Goal: Information Seeking & Learning: Learn about a topic

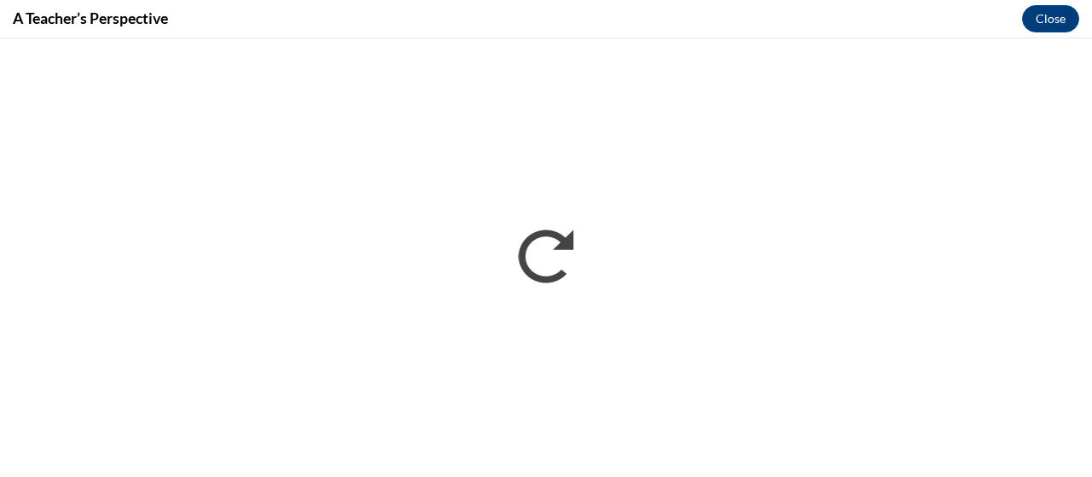
click at [482, 20] on div "A Teacher’s Perspective Close" at bounding box center [546, 19] width 1092 height 38
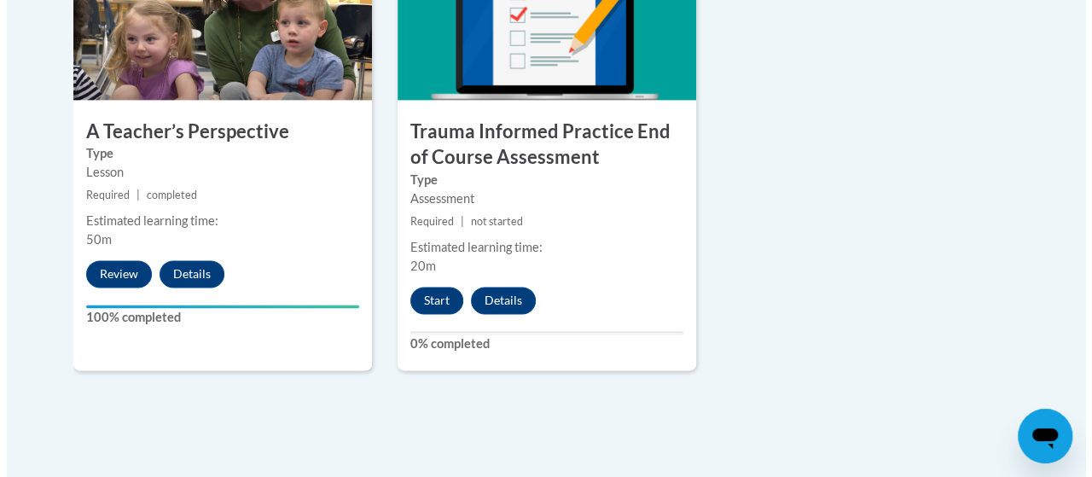
scroll to position [1116, 0]
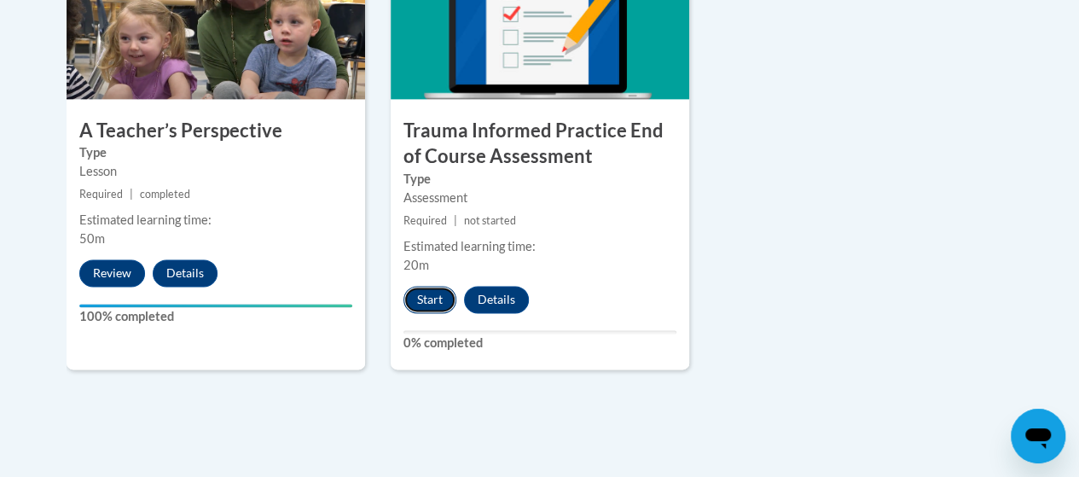
click at [421, 298] on button "Start" at bounding box center [429, 299] width 53 height 27
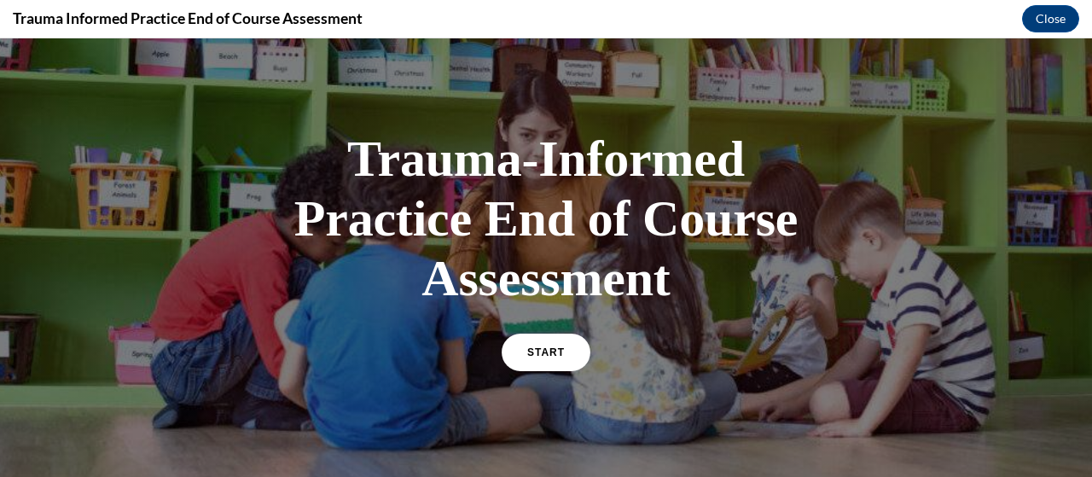
scroll to position [32, 0]
click at [544, 351] on span "START" at bounding box center [545, 353] width 39 height 13
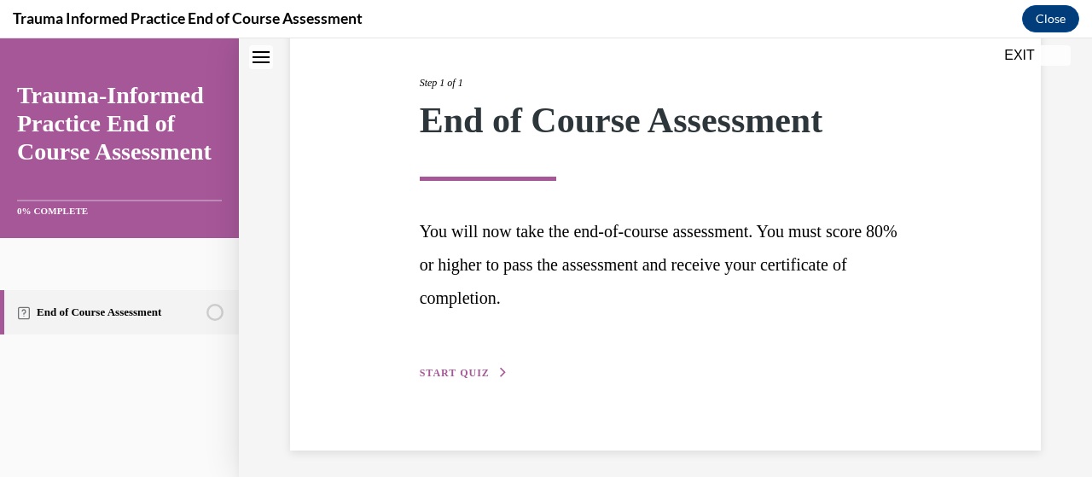
scroll to position [208, 0]
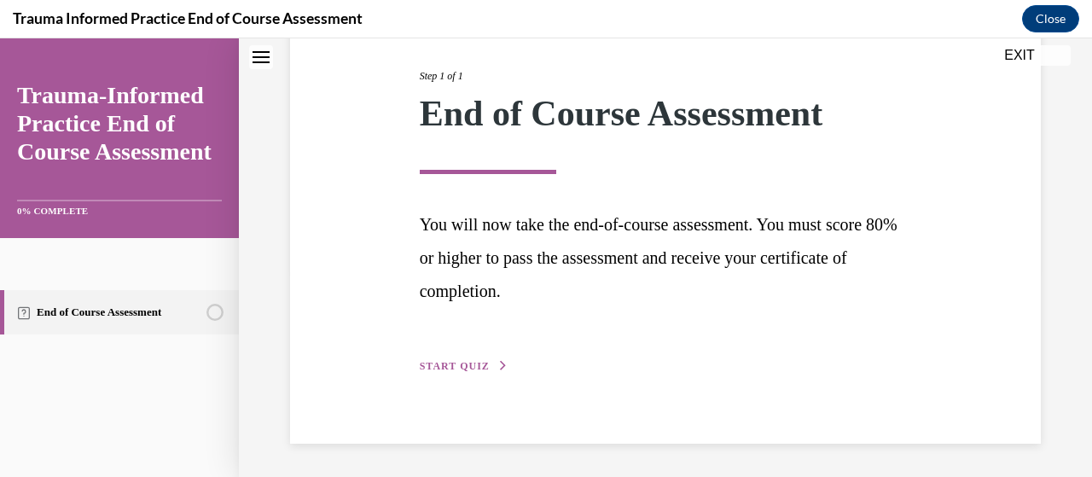
click at [461, 368] on span "START QUIZ" at bounding box center [455, 366] width 70 height 12
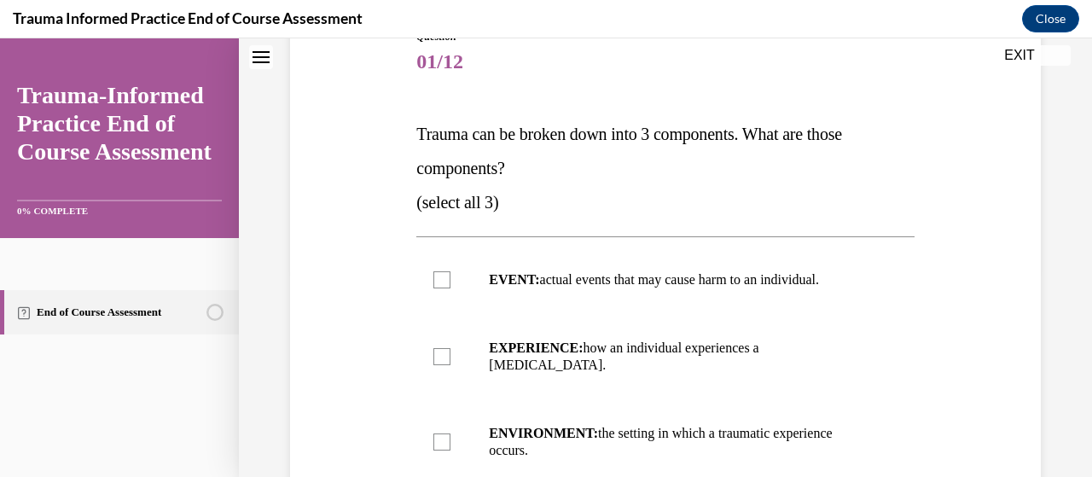
scroll to position [191, 0]
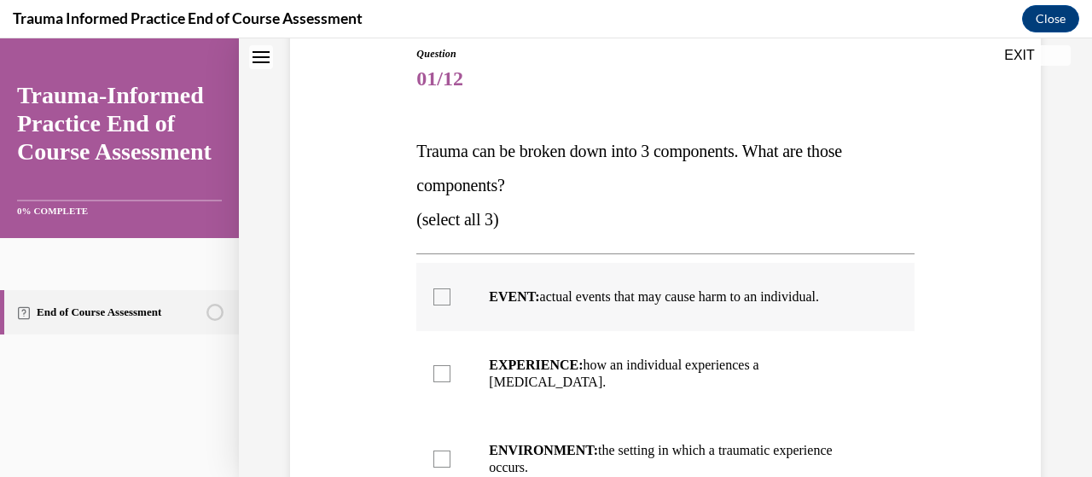
click at [438, 297] on div at bounding box center [441, 296] width 17 height 17
click at [438, 297] on input "EVENT: actual events that may cause harm to an individual." at bounding box center [441, 296] width 17 height 17
checkbox input "true"
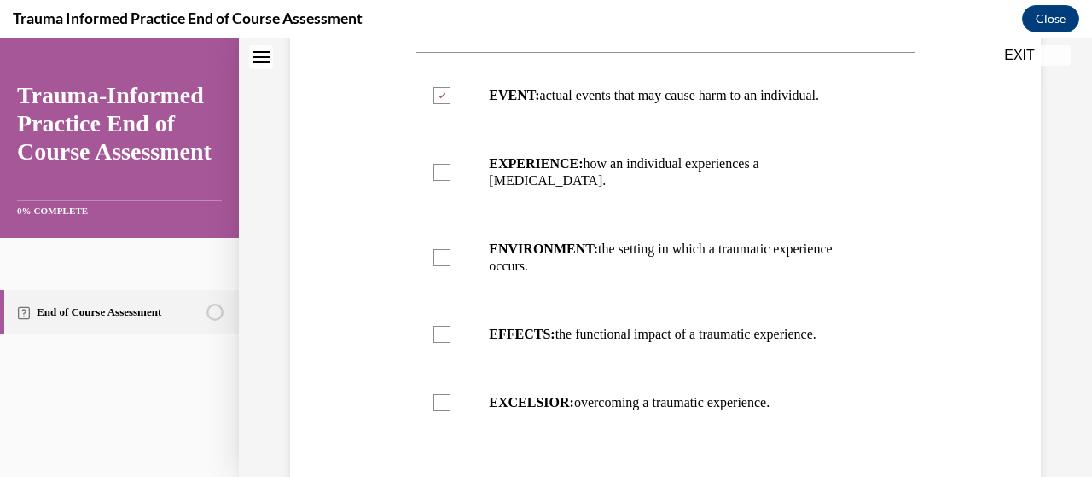
scroll to position [401, 0]
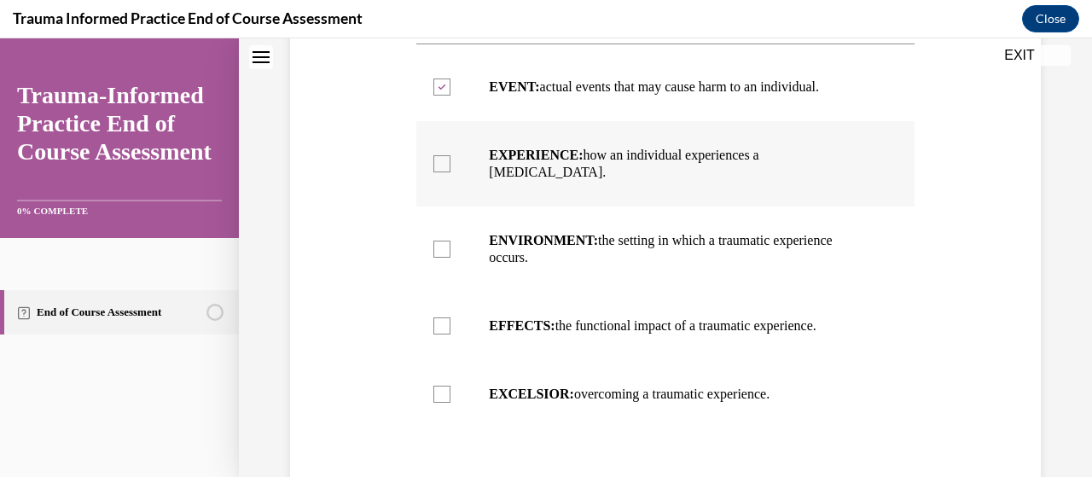
click at [430, 161] on label "EXPERIENCE: how an individual experiences a stressor." at bounding box center [664, 163] width 497 height 85
click at [433, 161] on input "EXPERIENCE: how an individual experiences a stressor." at bounding box center [441, 163] width 17 height 17
checkbox input "true"
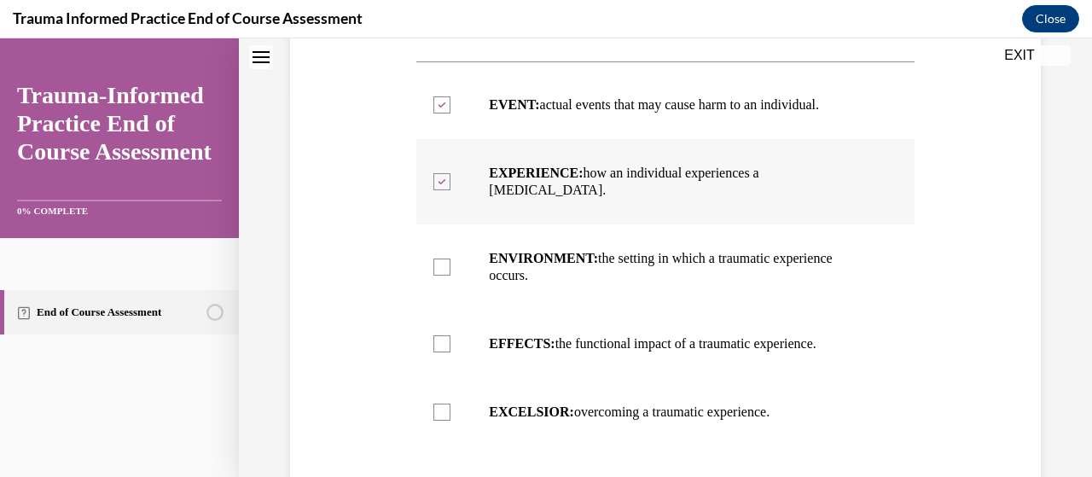
scroll to position [387, 0]
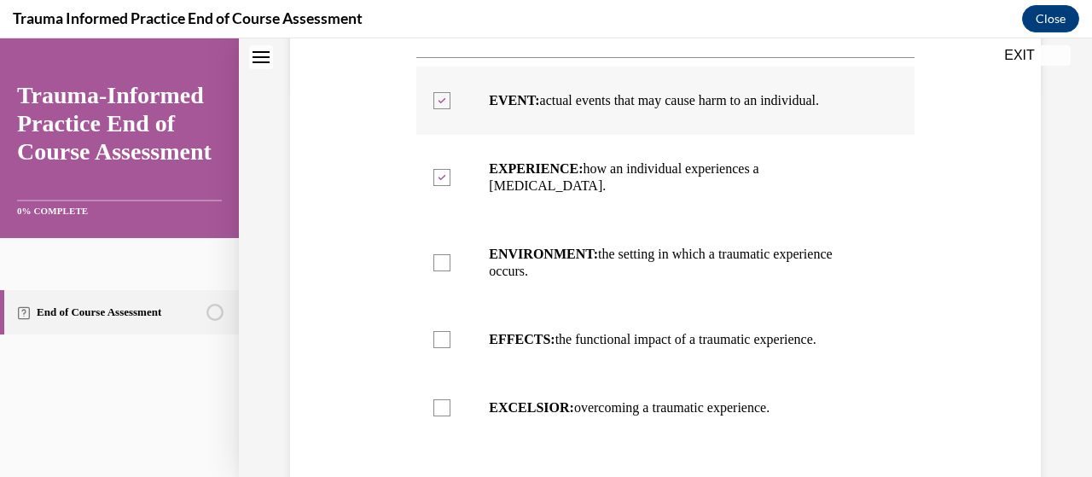
click at [440, 98] on icon at bounding box center [442, 101] width 8 height 6
click at [440, 98] on input "EVENT: actual events that may cause harm to an individual." at bounding box center [441, 100] width 17 height 17
checkbox input "false"
click at [441, 254] on div at bounding box center [441, 262] width 17 height 17
click at [441, 254] on input "ENVIRONMENT: the setting in which a traumatic experience occurs." at bounding box center [441, 262] width 17 height 17
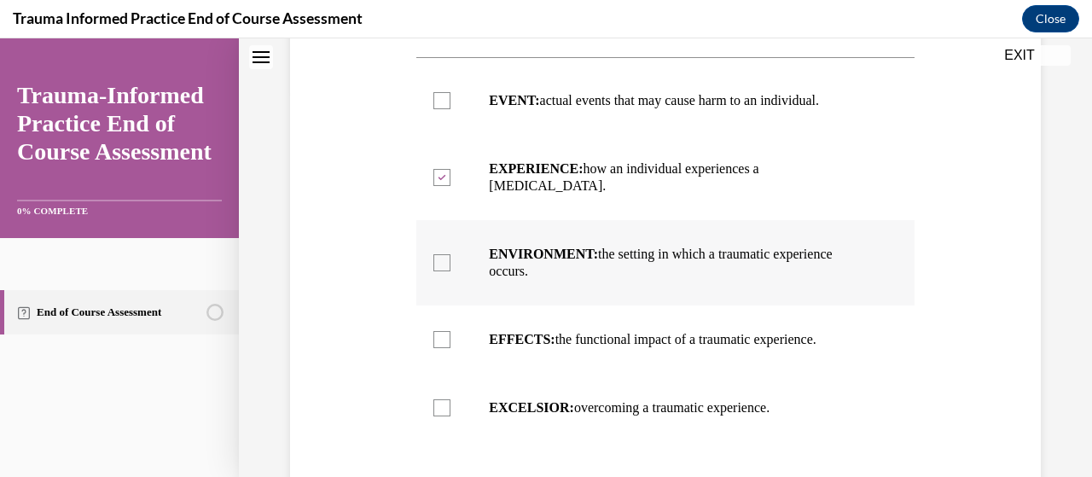
checkbox input "true"
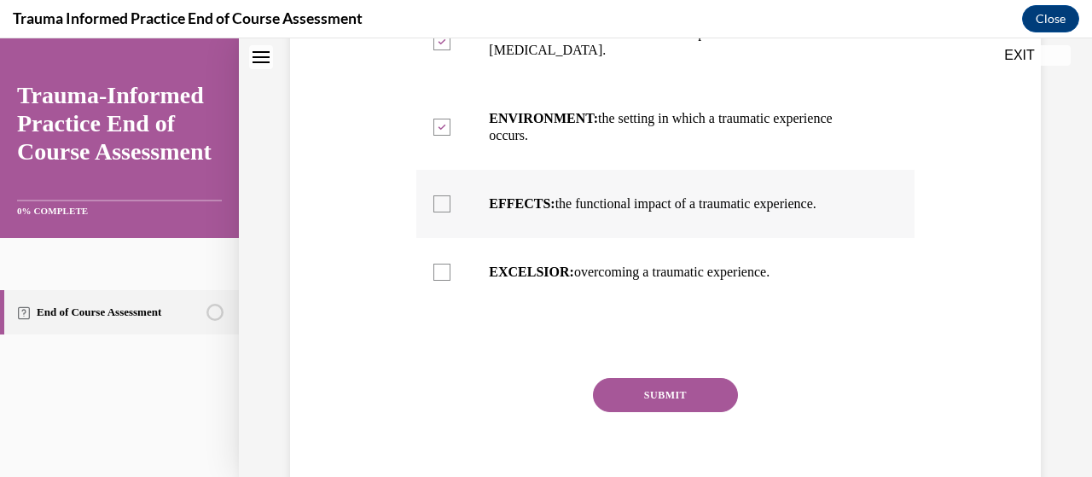
scroll to position [525, 0]
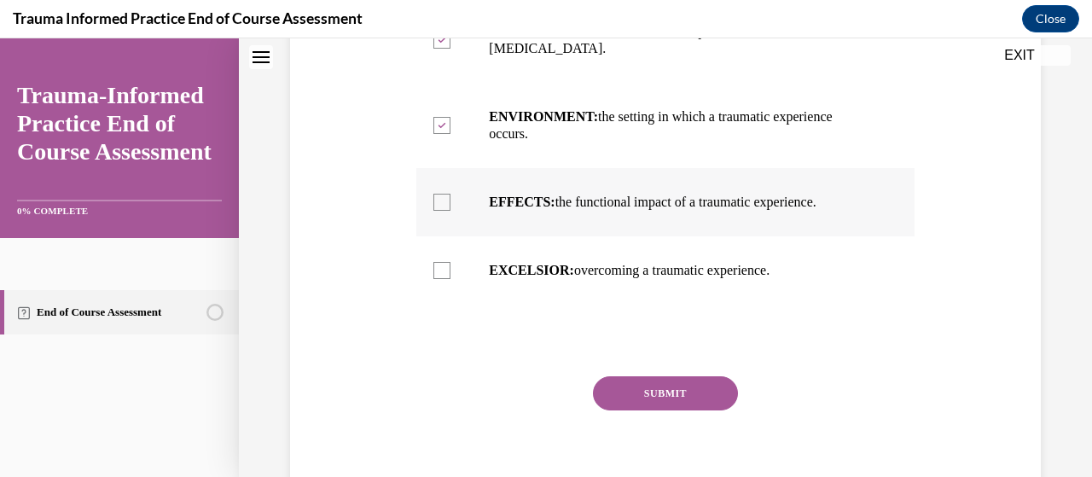
click at [435, 194] on div at bounding box center [441, 202] width 17 height 17
click at [435, 194] on input "EFFECTS: the functional impact of a traumatic experience." at bounding box center [441, 202] width 17 height 17
checkbox input "true"
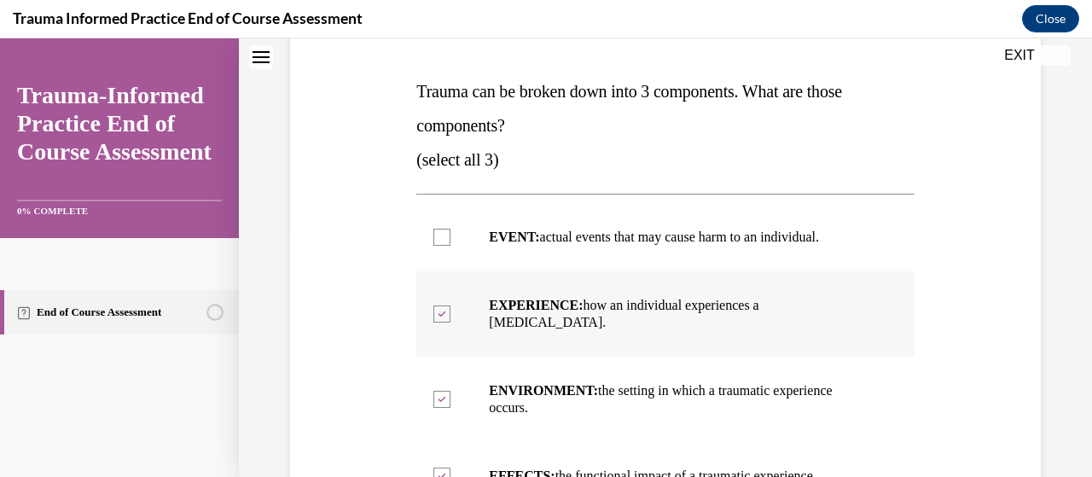
scroll to position [374, 0]
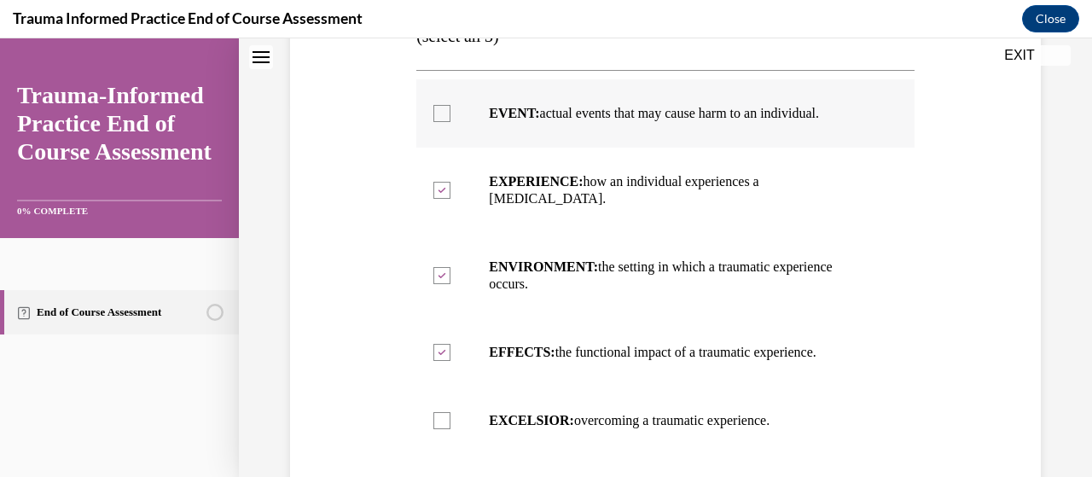
click at [444, 113] on div at bounding box center [441, 113] width 17 height 17
click at [444, 113] on input "EVENT: actual events that may cause harm to an individual." at bounding box center [441, 113] width 17 height 17
checkbox input "true"
click at [444, 267] on div at bounding box center [441, 275] width 17 height 17
click at [444, 267] on input "ENVIRONMENT: the setting in which a traumatic experience occurs." at bounding box center [441, 275] width 17 height 17
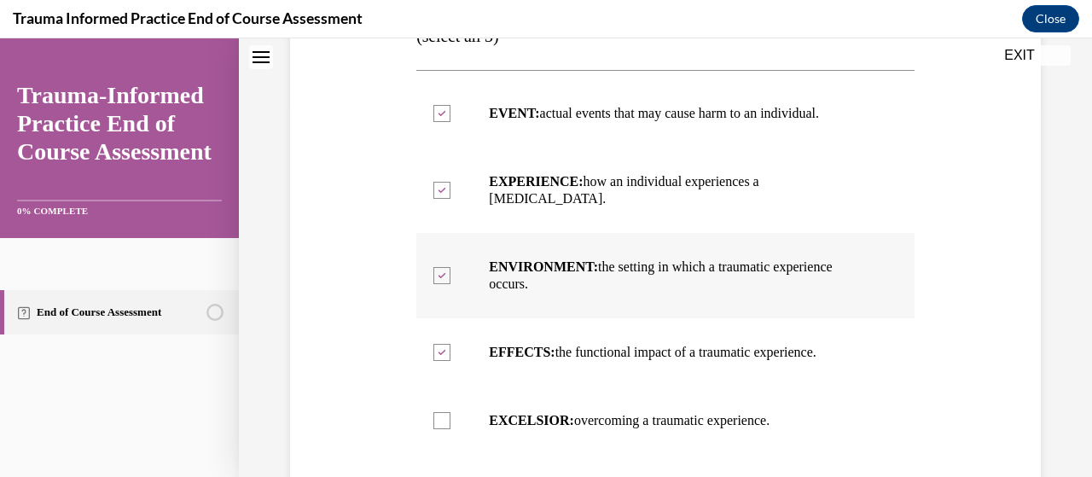
checkbox input "false"
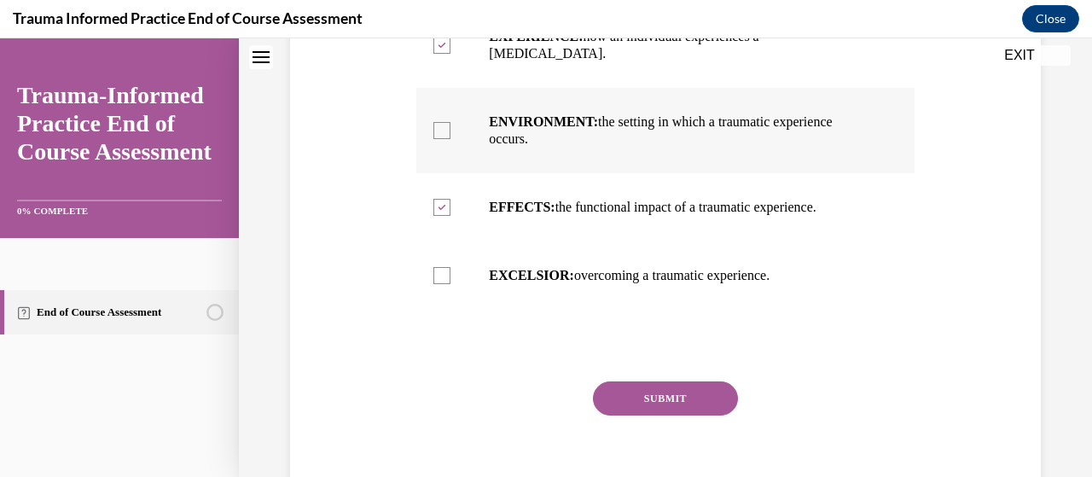
scroll to position [530, 0]
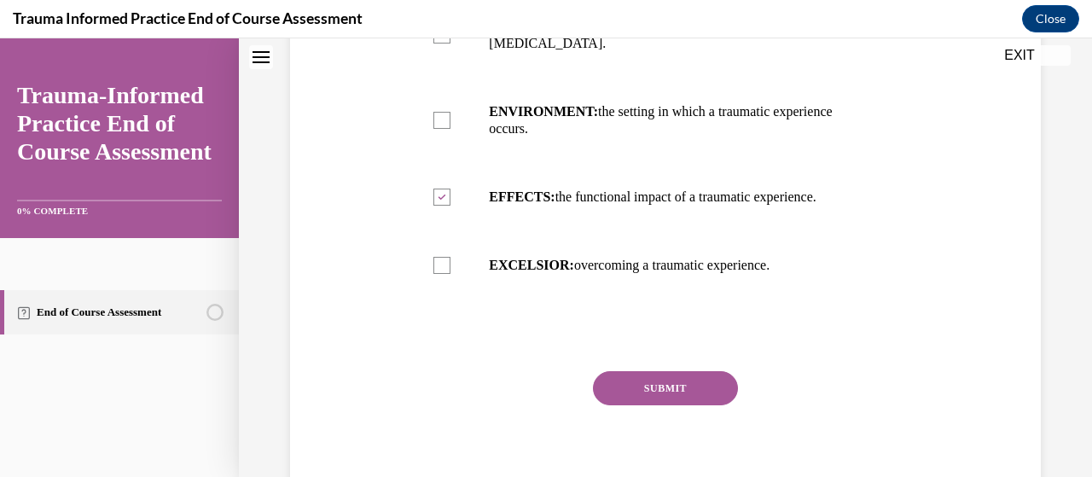
click at [653, 371] on button "SUBMIT" at bounding box center [665, 388] width 145 height 34
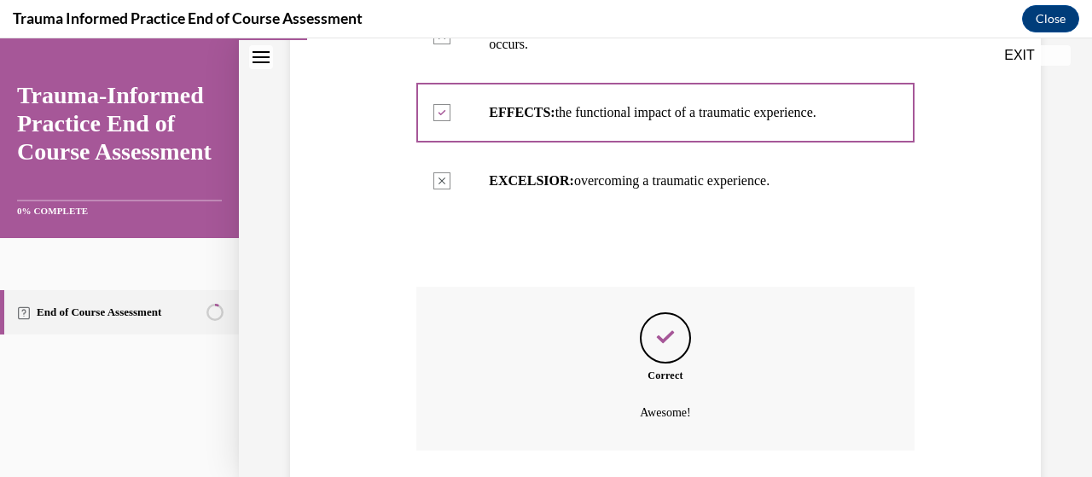
scroll to position [718, 0]
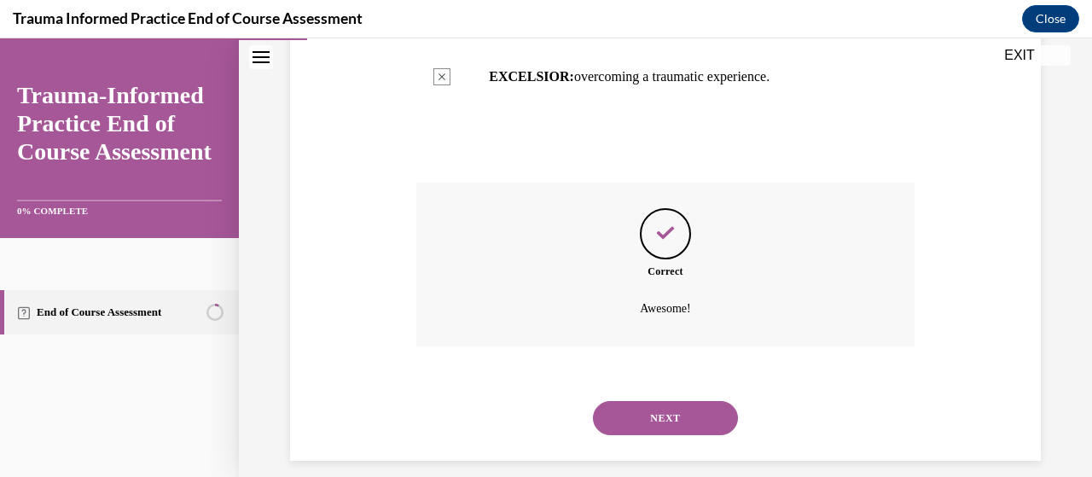
click at [660, 401] on button "NEXT" at bounding box center [665, 418] width 145 height 34
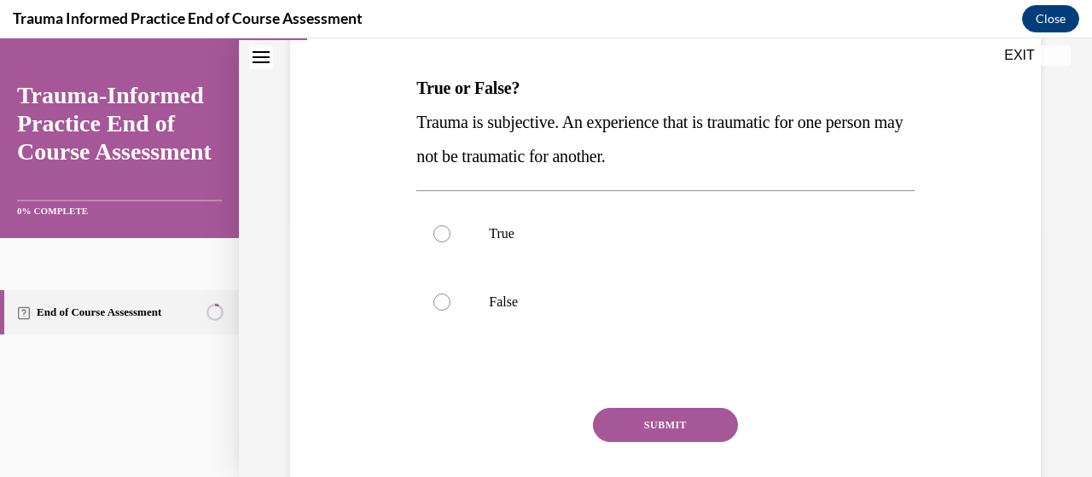
scroll to position [258, 0]
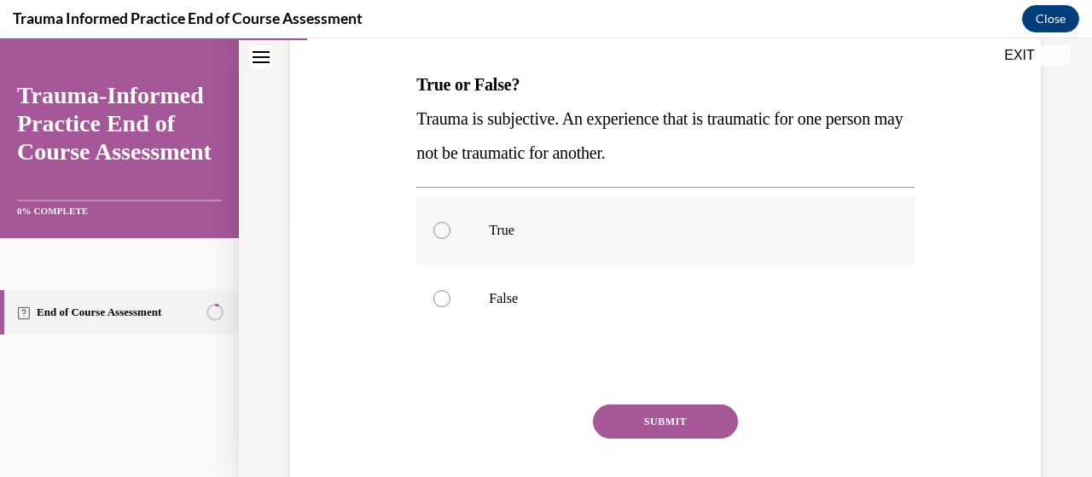
click at [439, 223] on div at bounding box center [441, 230] width 17 height 17
click at [439, 223] on input "True" at bounding box center [441, 230] width 17 height 17
radio input "true"
click at [652, 426] on button "SUBMIT" at bounding box center [665, 421] width 145 height 34
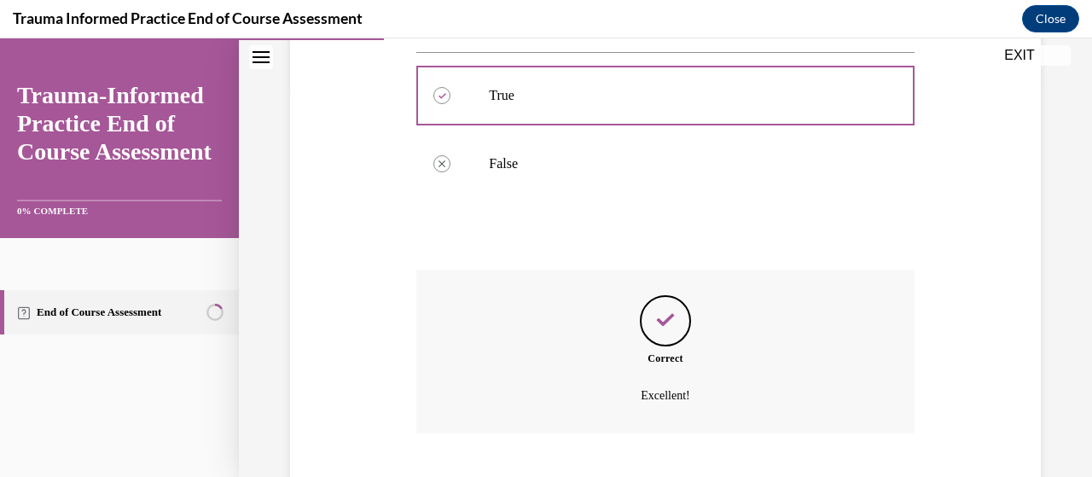
scroll to position [496, 0]
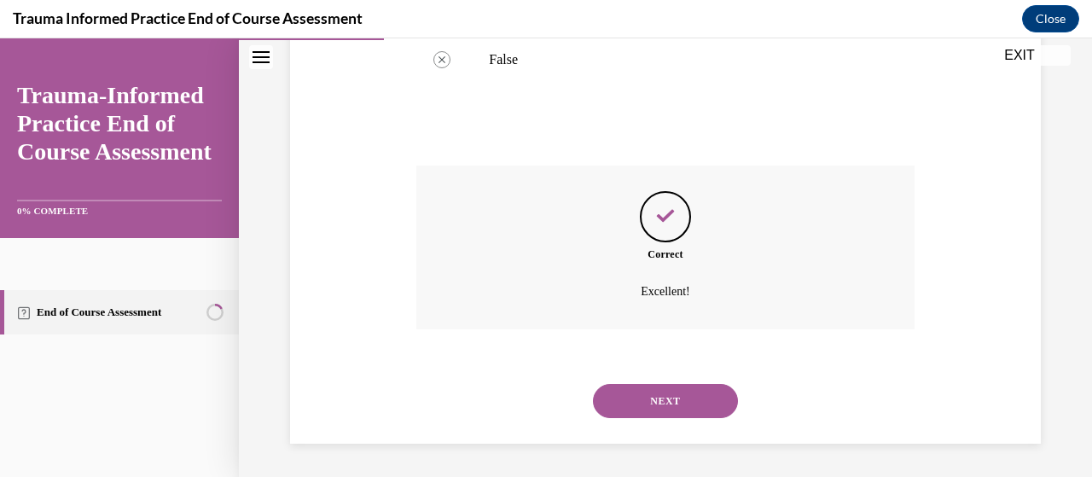
click at [652, 400] on button "NEXT" at bounding box center [665, 401] width 145 height 34
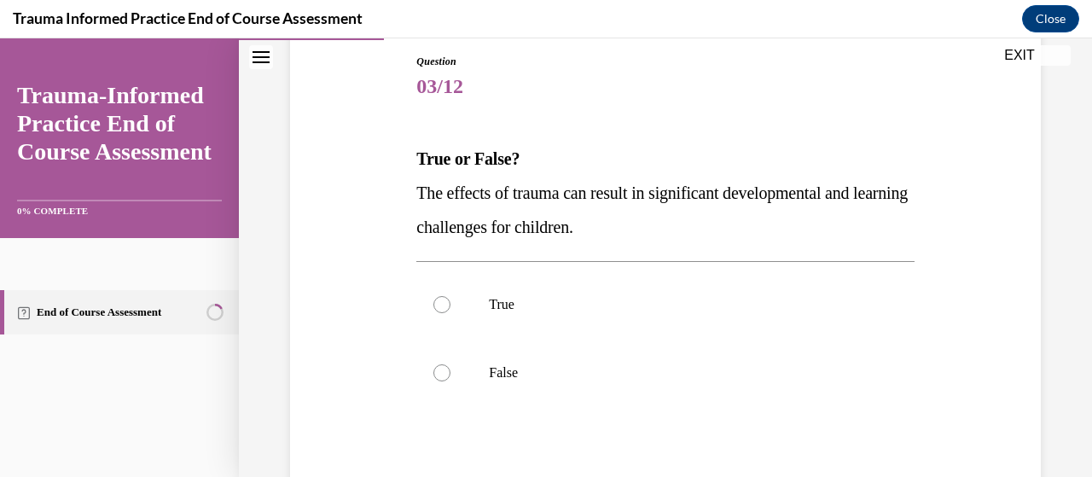
scroll to position [184, 0]
click at [438, 298] on div at bounding box center [441, 303] width 17 height 17
click at [438, 298] on input "True" at bounding box center [441, 303] width 17 height 17
radio input "true"
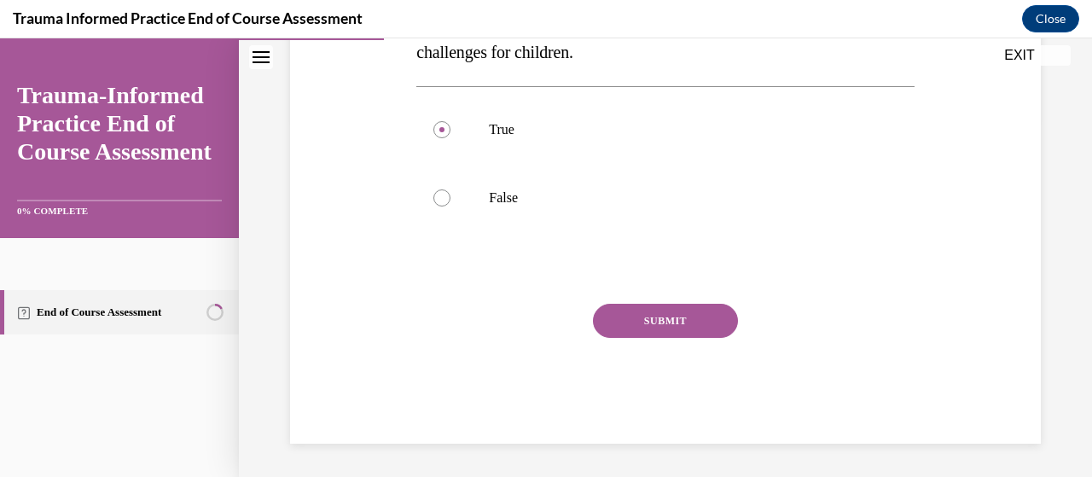
click at [619, 327] on button "SUBMIT" at bounding box center [665, 321] width 145 height 34
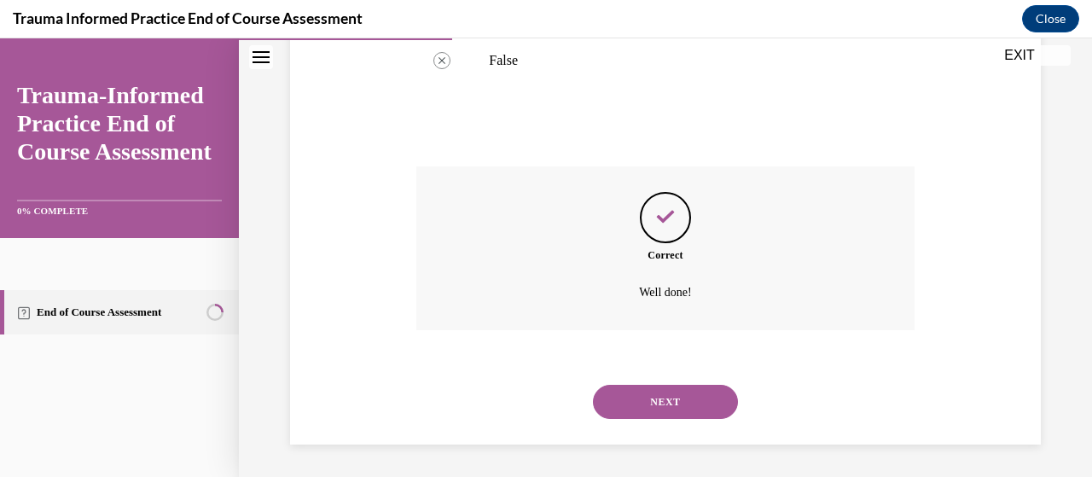
scroll to position [496, 0]
click at [664, 403] on button "NEXT" at bounding box center [665, 401] width 145 height 34
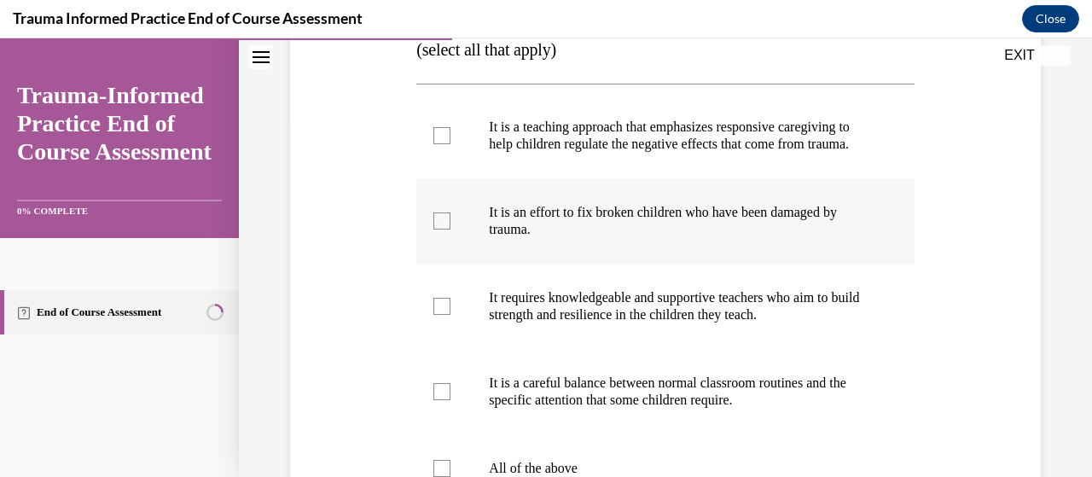
scroll to position [368, 0]
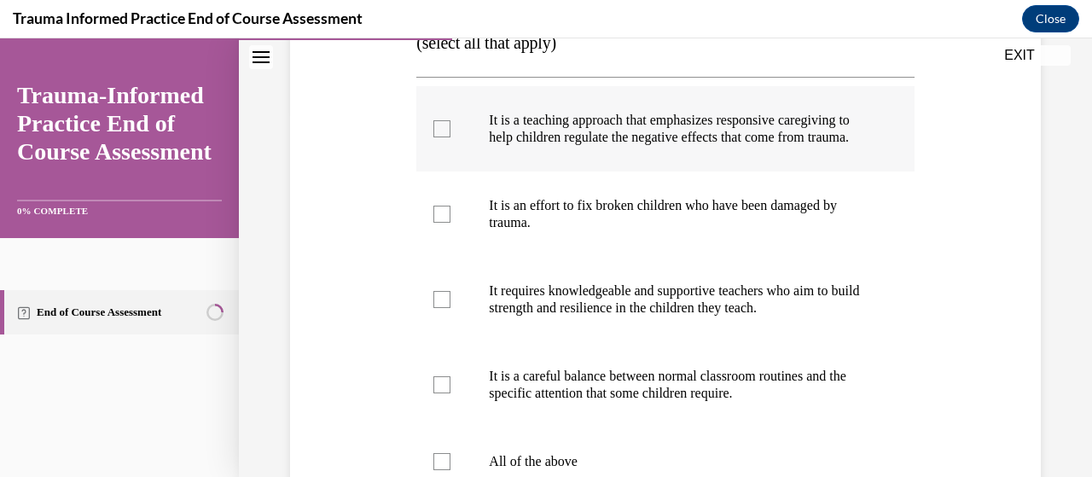
click at [435, 131] on div at bounding box center [441, 128] width 17 height 17
click at [435, 131] on input "It is a teaching approach that emphasizes responsive caregiving to help childre…" at bounding box center [441, 128] width 17 height 17
checkbox input "true"
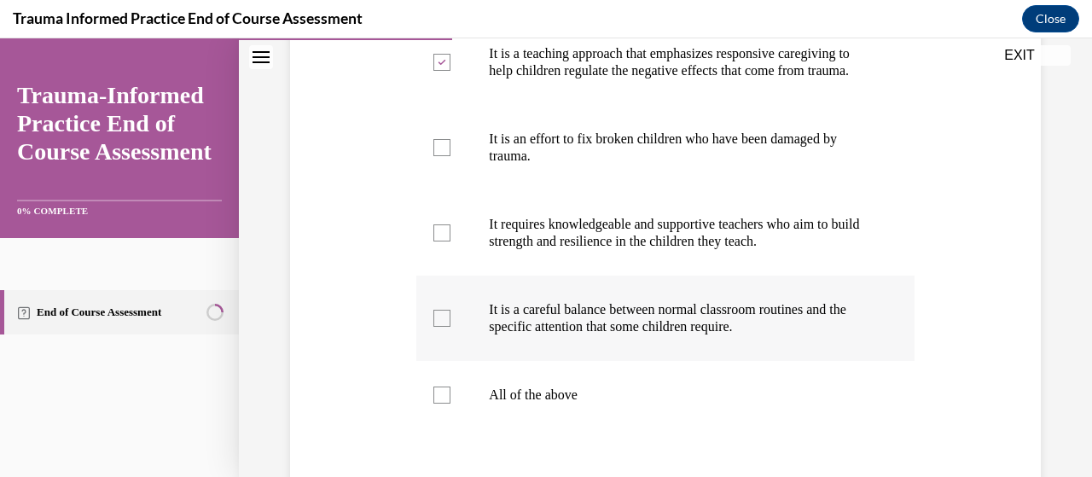
scroll to position [433, 0]
click at [437, 404] on div at bounding box center [441, 395] width 17 height 17
click at [437, 404] on input "All of the above" at bounding box center [441, 395] width 17 height 17
checkbox input "true"
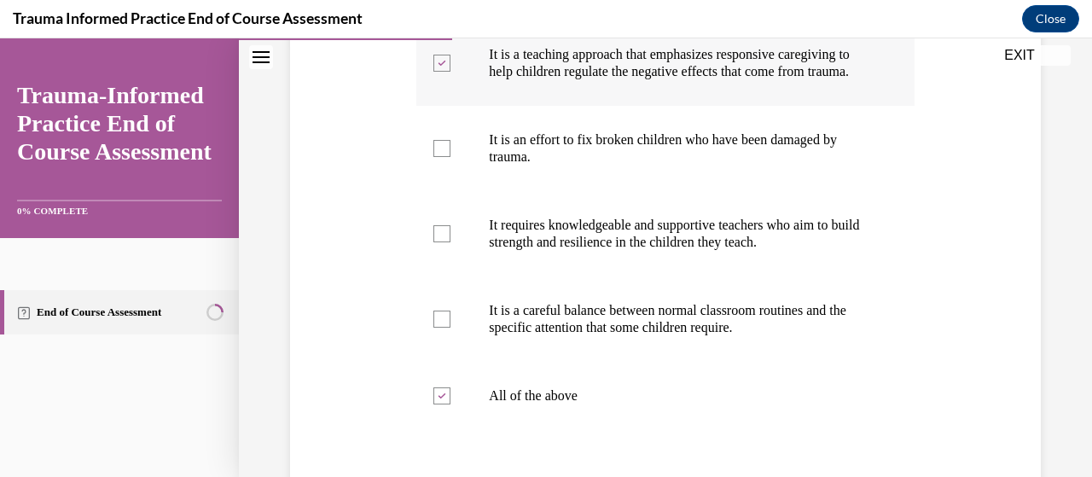
click at [444, 72] on div at bounding box center [441, 63] width 17 height 17
click at [444, 72] on input "It is a teaching approach that emphasizes responsive caregiving to help childre…" at bounding box center [441, 63] width 17 height 17
checkbox input "false"
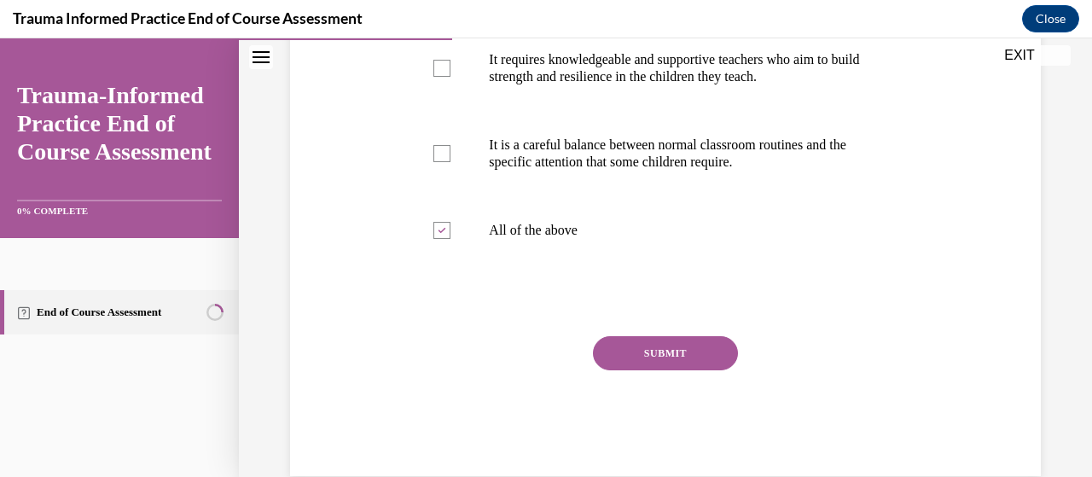
click at [684, 370] on button "SUBMIT" at bounding box center [665, 353] width 145 height 34
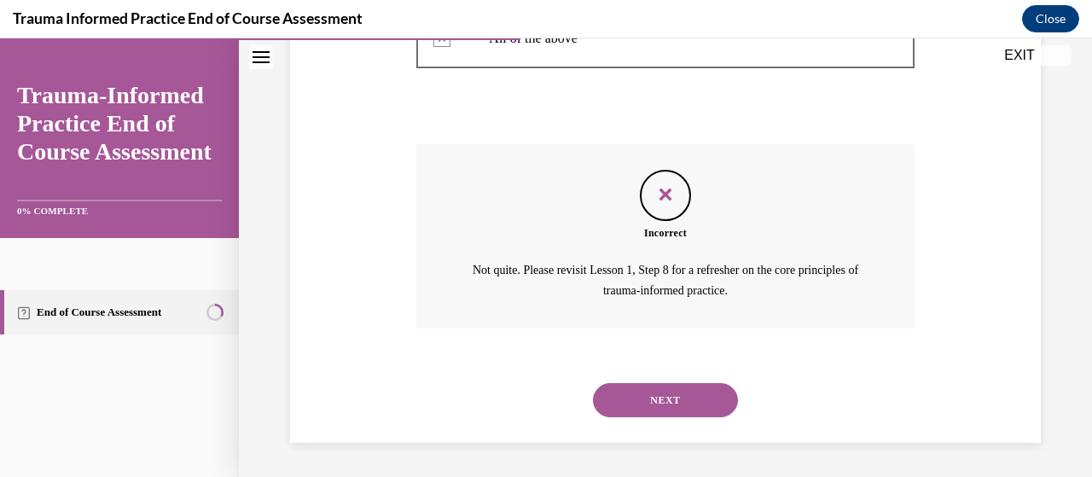
scroll to position [806, 0]
click at [668, 395] on button "NEXT" at bounding box center [665, 400] width 145 height 34
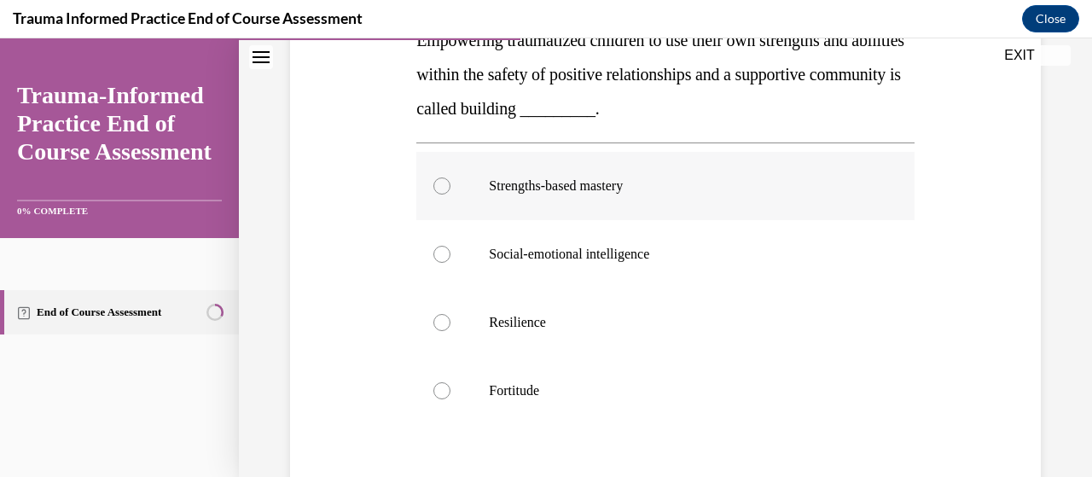
scroll to position [272, 0]
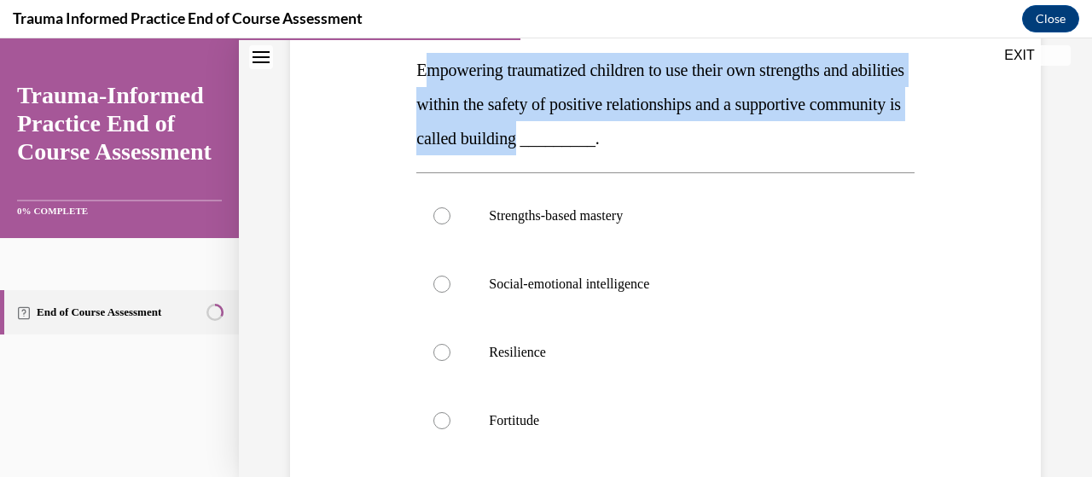
drag, startPoint x: 419, startPoint y: 73, endPoint x: 618, endPoint y: 132, distance: 207.3
click at [618, 132] on span "Empowering traumatized children to use their own strengths and abilities within…" at bounding box center [660, 104] width 488 height 87
copy span "mpowering traumatized children to use their own strengths and abilities within …"
click at [447, 354] on div at bounding box center [441, 352] width 17 height 17
click at [447, 354] on input "Resilience" at bounding box center [441, 352] width 17 height 17
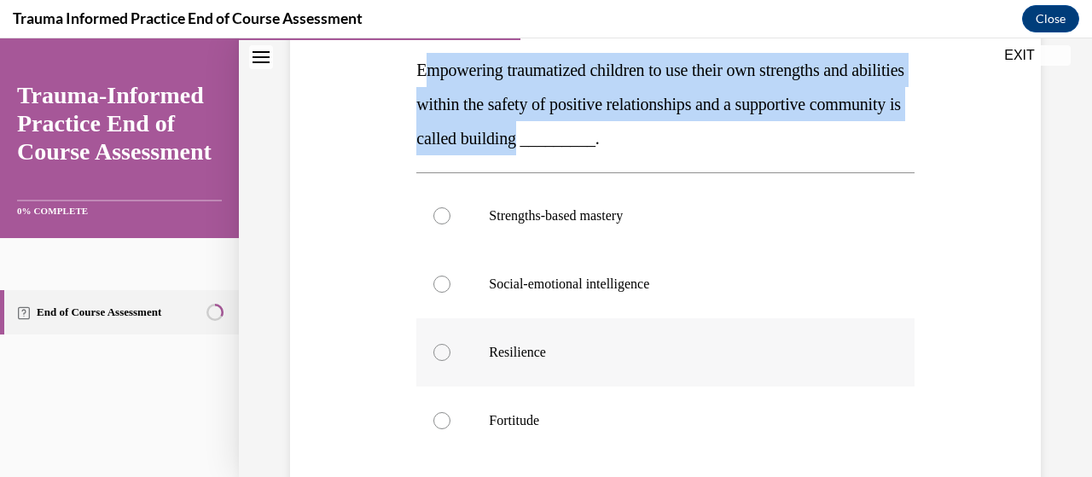
radio input "true"
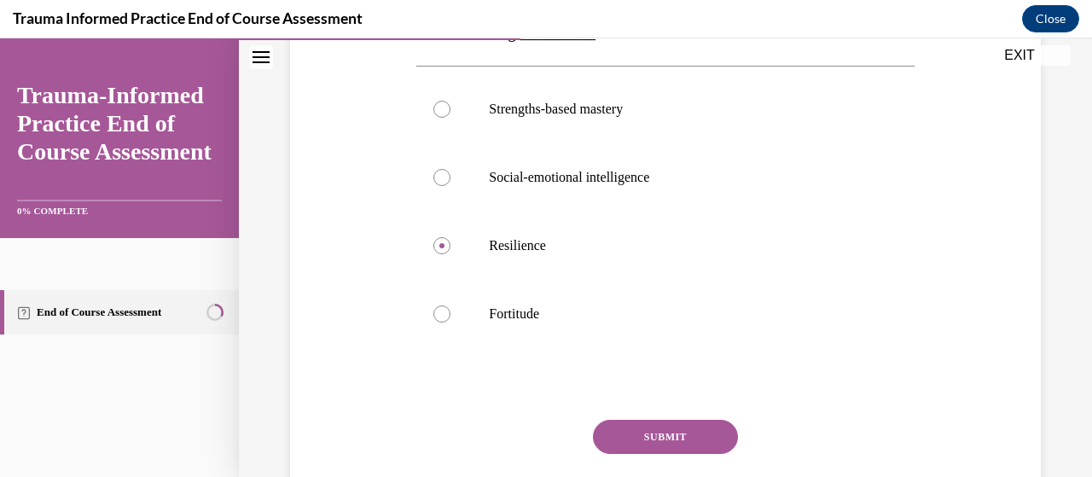
click at [671, 452] on button "SUBMIT" at bounding box center [665, 437] width 145 height 34
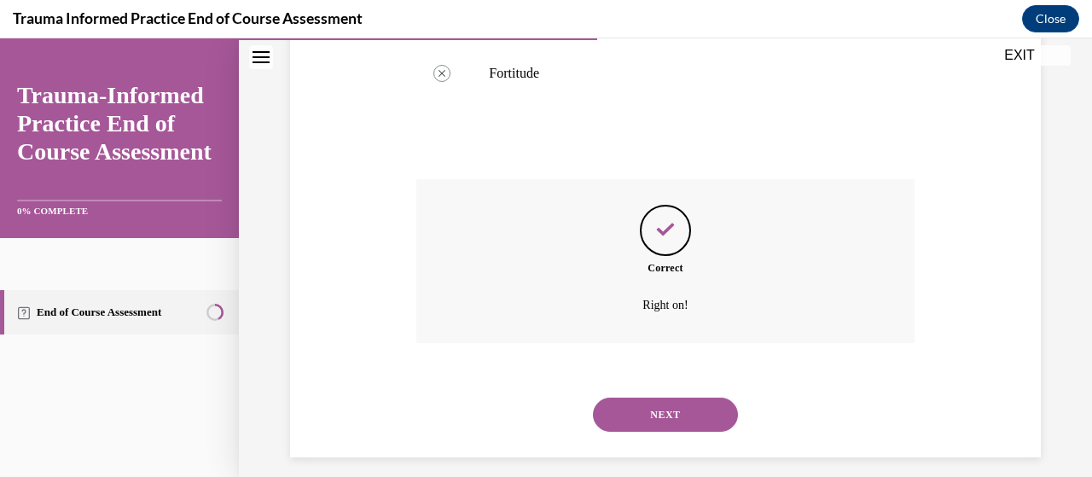
scroll to position [633, 0]
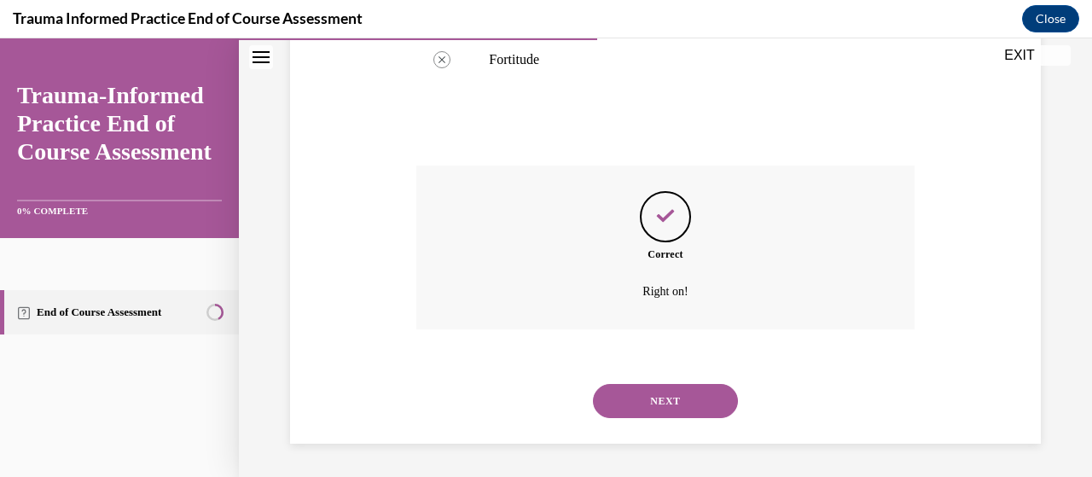
click at [657, 390] on button "NEXT" at bounding box center [665, 401] width 145 height 34
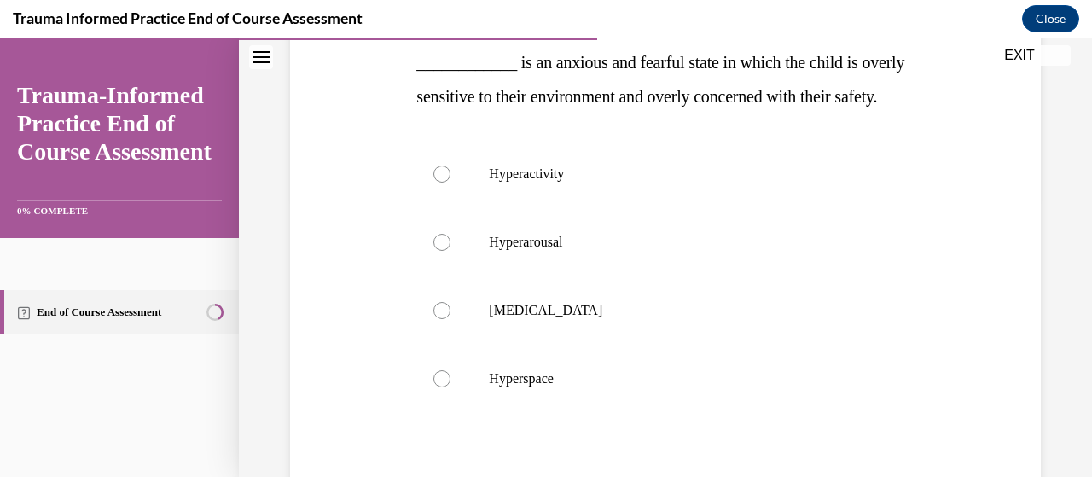
scroll to position [281, 0]
drag, startPoint x: 526, startPoint y: 64, endPoint x: 606, endPoint y: 86, distance: 82.4
click at [612, 113] on p "____________ is an anxious and fearful state in which the child is overly sensi…" at bounding box center [664, 78] width 497 height 68
copy span "an anxious and fearful state in which the child is overly sensitive to their en…"
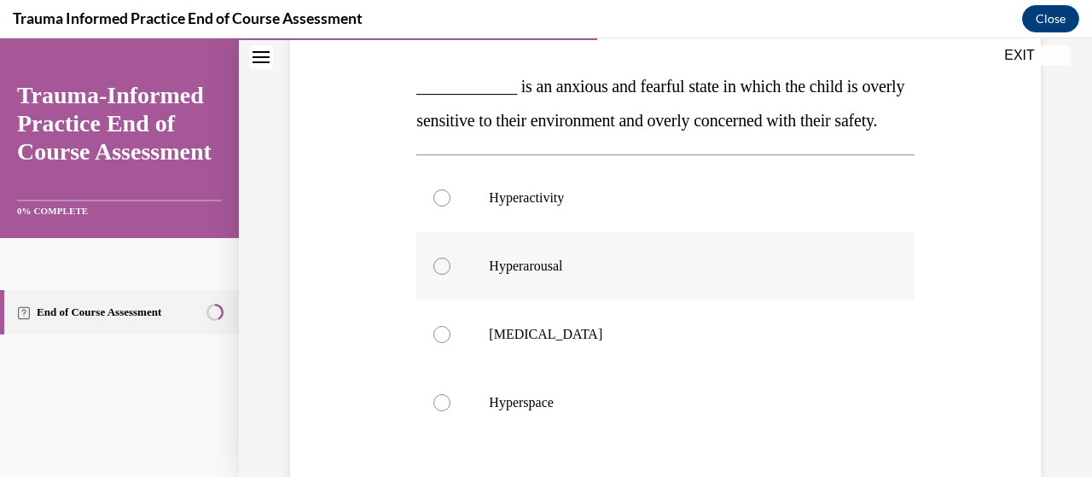
scroll to position [249, 0]
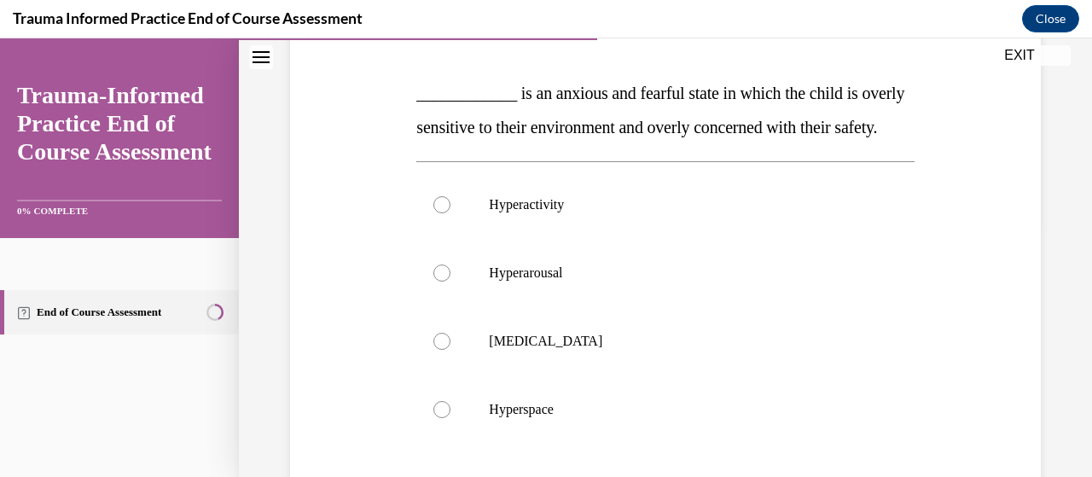
click at [653, 129] on span "____________ is an anxious and fearful state in which the child is overly sensi…" at bounding box center [660, 110] width 488 height 53
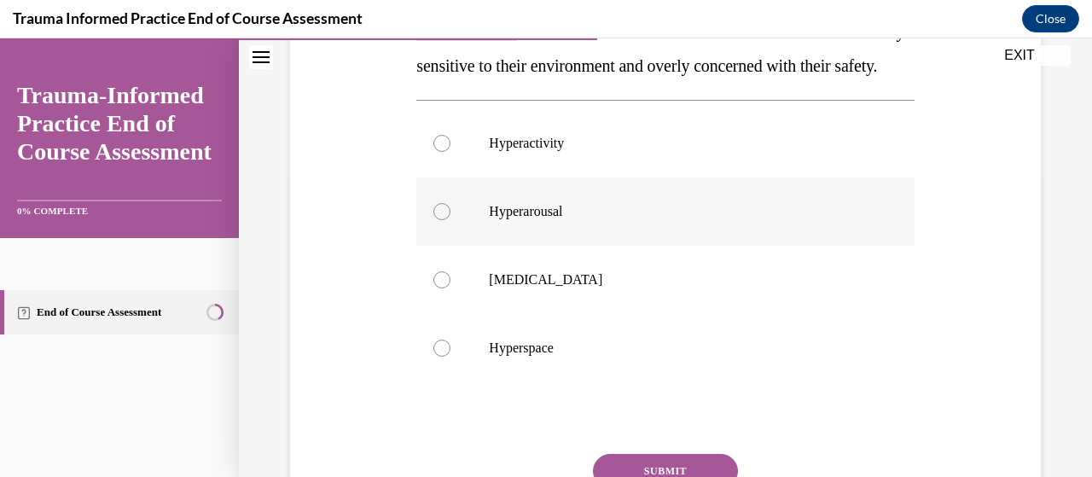
click at [445, 220] on div at bounding box center [441, 211] width 17 height 17
click at [445, 220] on input "Hyperarousal" at bounding box center [441, 211] width 17 height 17
radio input "true"
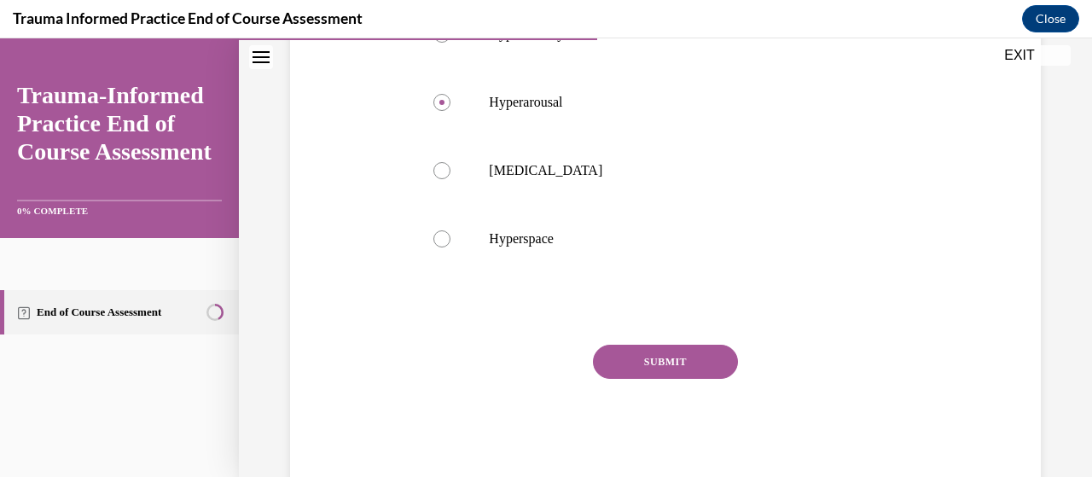
click at [647, 379] on button "SUBMIT" at bounding box center [665, 362] width 145 height 34
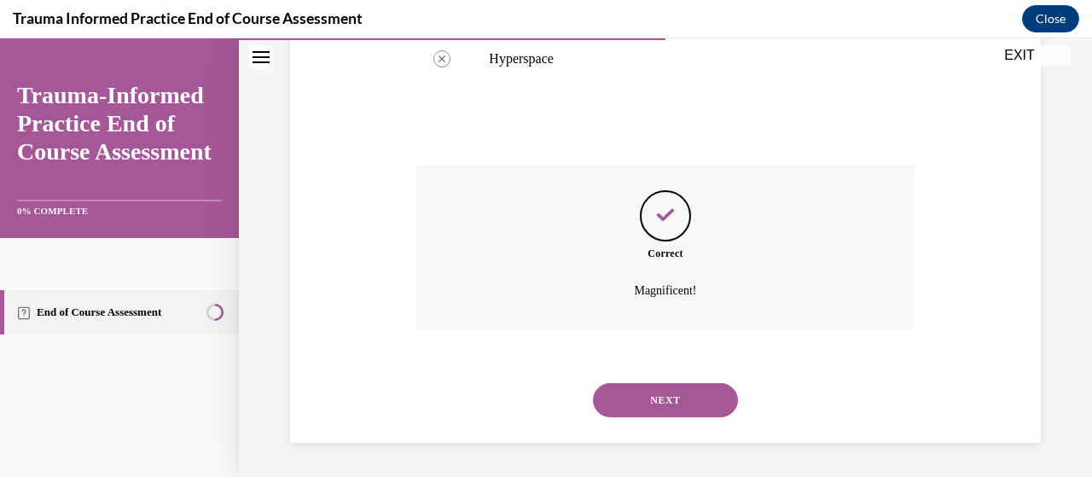
scroll to position [633, 0]
click at [647, 400] on button "NEXT" at bounding box center [665, 400] width 145 height 34
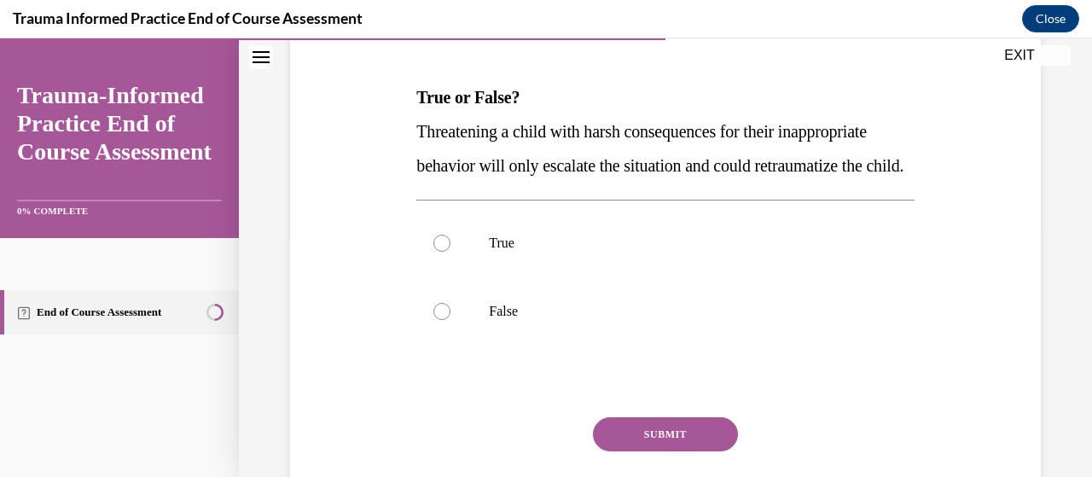
scroll to position [246, 0]
click at [435, 251] on div at bounding box center [441, 242] width 17 height 17
click at [435, 251] on input "True" at bounding box center [441, 242] width 17 height 17
radio input "true"
click at [647, 450] on button "SUBMIT" at bounding box center [665, 433] width 145 height 34
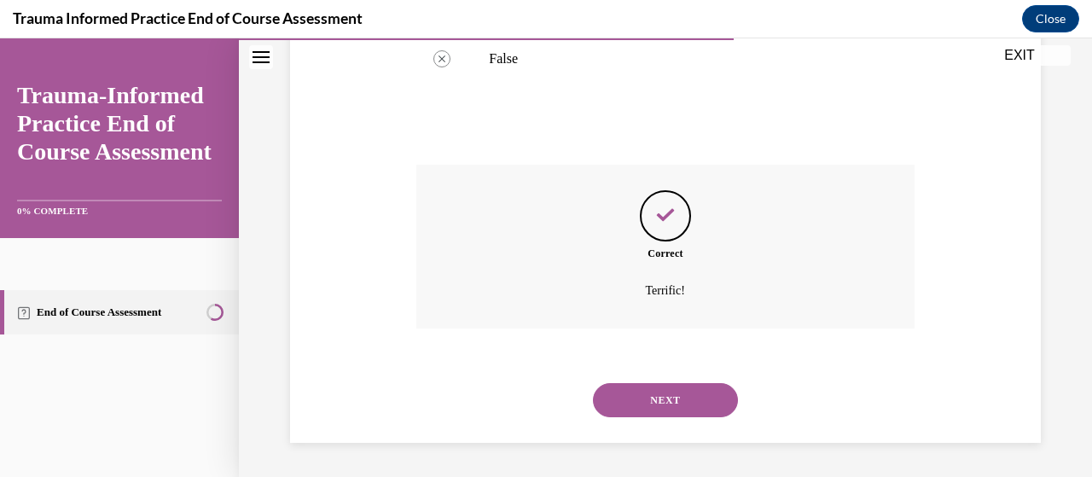
scroll to position [531, 0]
click at [650, 395] on button "NEXT" at bounding box center [665, 400] width 145 height 34
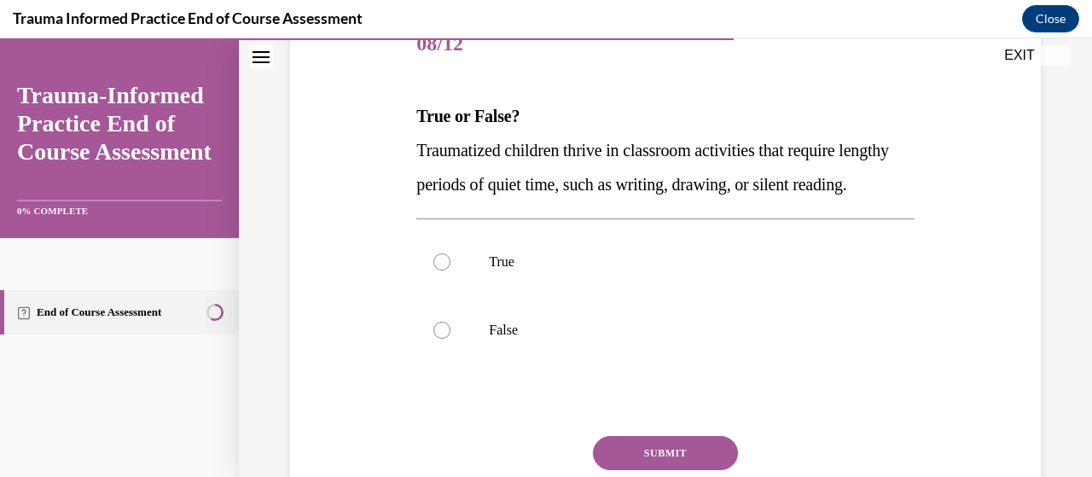
scroll to position [233, 0]
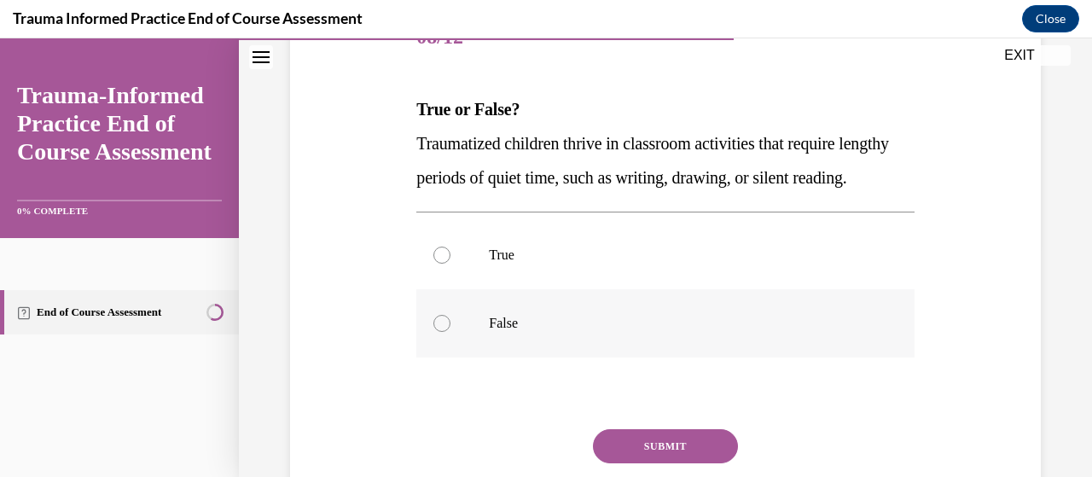
click at [435, 332] on div at bounding box center [441, 323] width 17 height 17
click at [435, 332] on input "False" at bounding box center [441, 323] width 17 height 17
radio input "true"
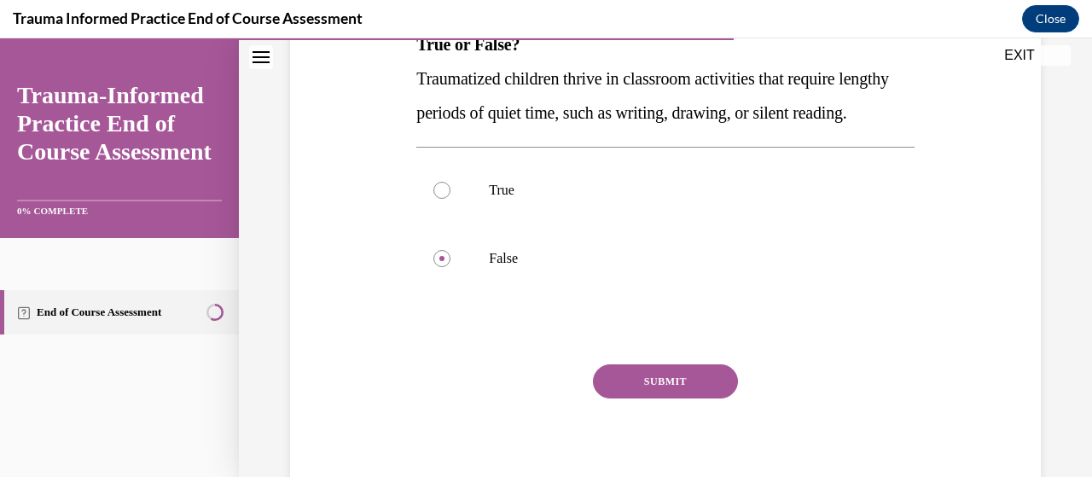
click at [688, 398] on button "SUBMIT" at bounding box center [665, 381] width 145 height 34
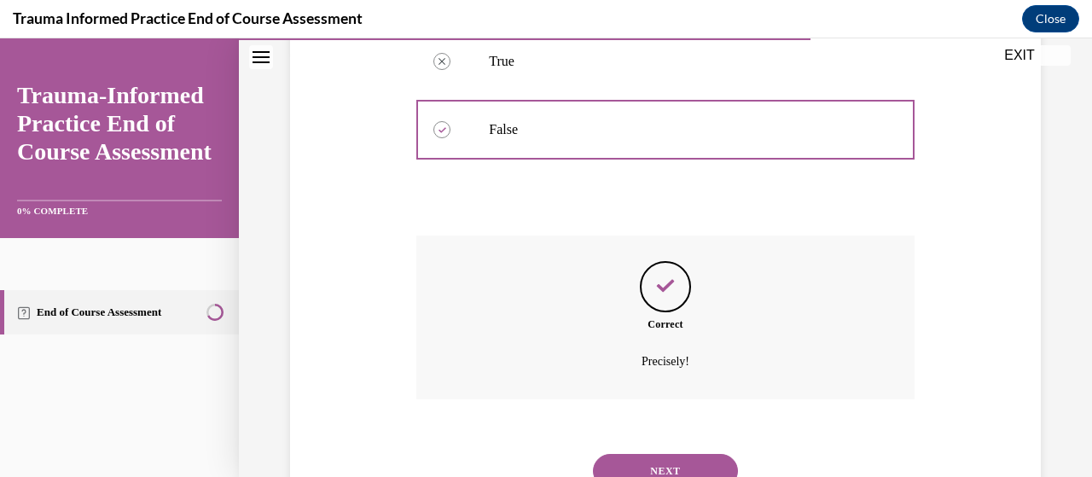
scroll to position [531, 0]
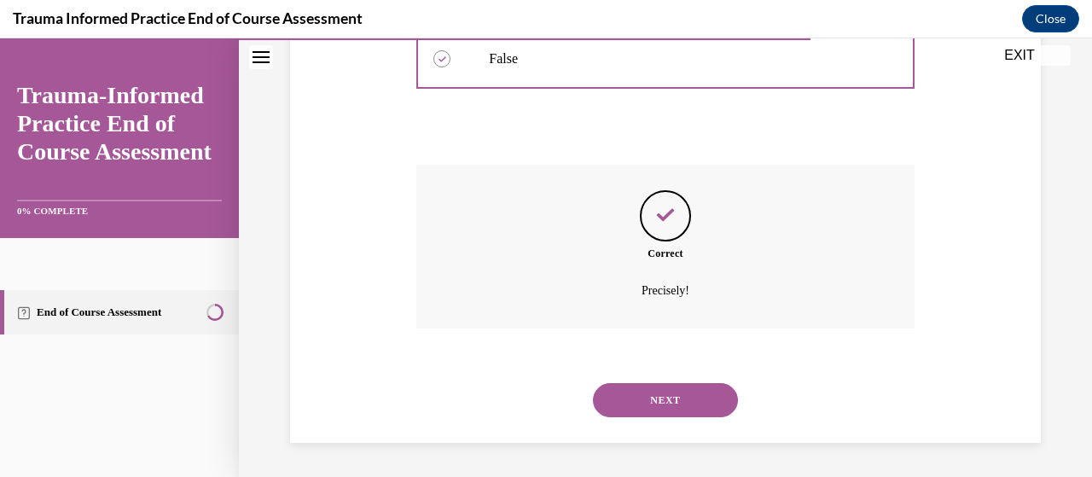
click at [647, 396] on button "NEXT" at bounding box center [665, 400] width 145 height 34
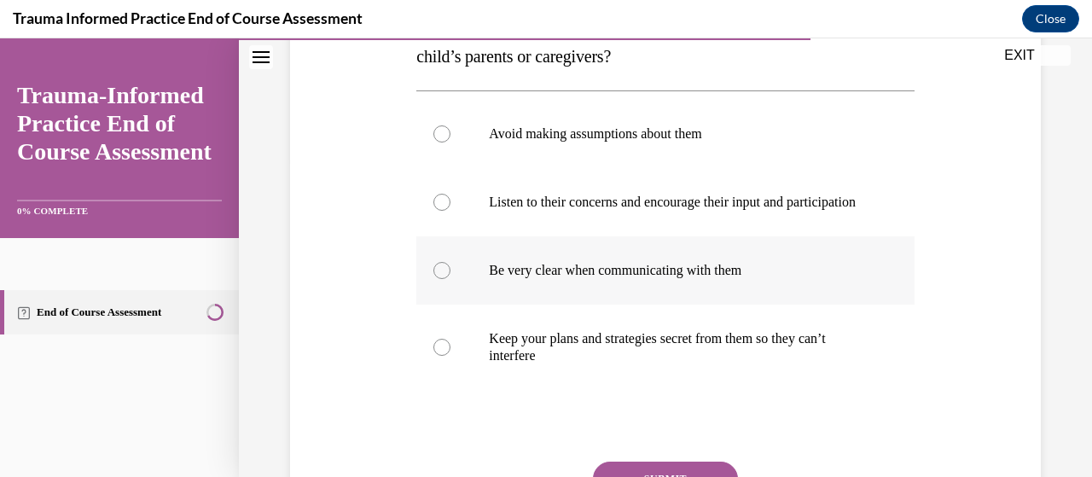
scroll to position [322, 0]
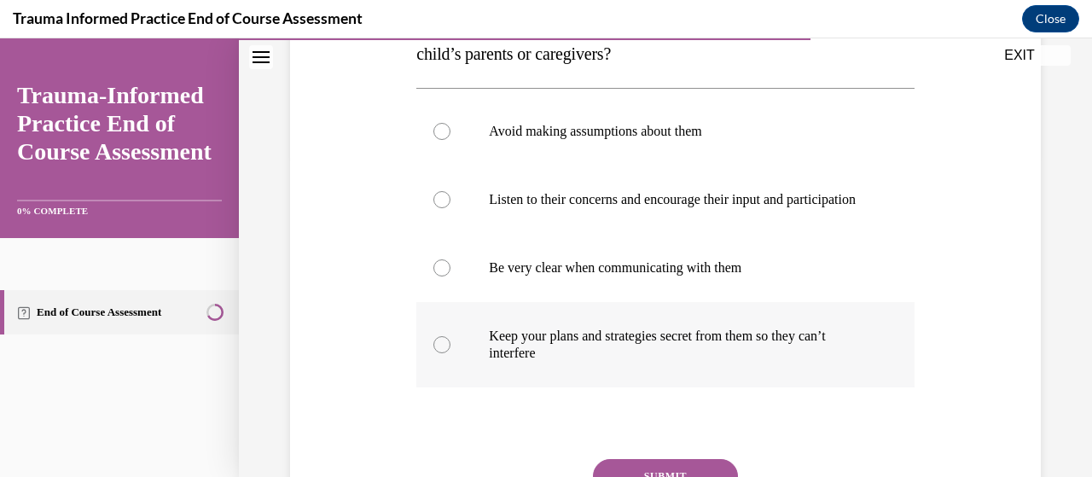
click at [433, 353] on div at bounding box center [441, 344] width 17 height 17
click at [433, 353] on input "Keep your plans and strategies secret from them so they can’t interfere" at bounding box center [441, 344] width 17 height 17
radio input "true"
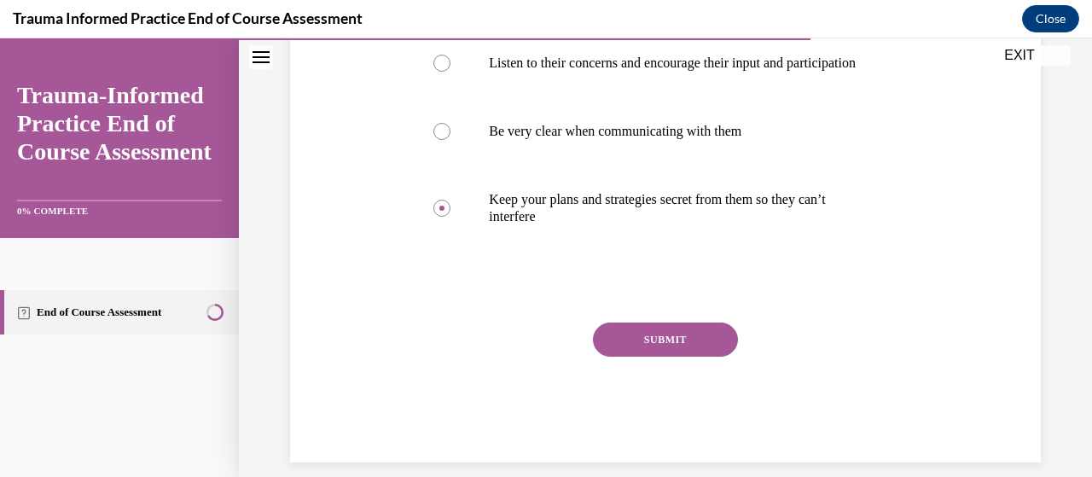
click at [689, 347] on button "SUBMIT" at bounding box center [665, 339] width 145 height 34
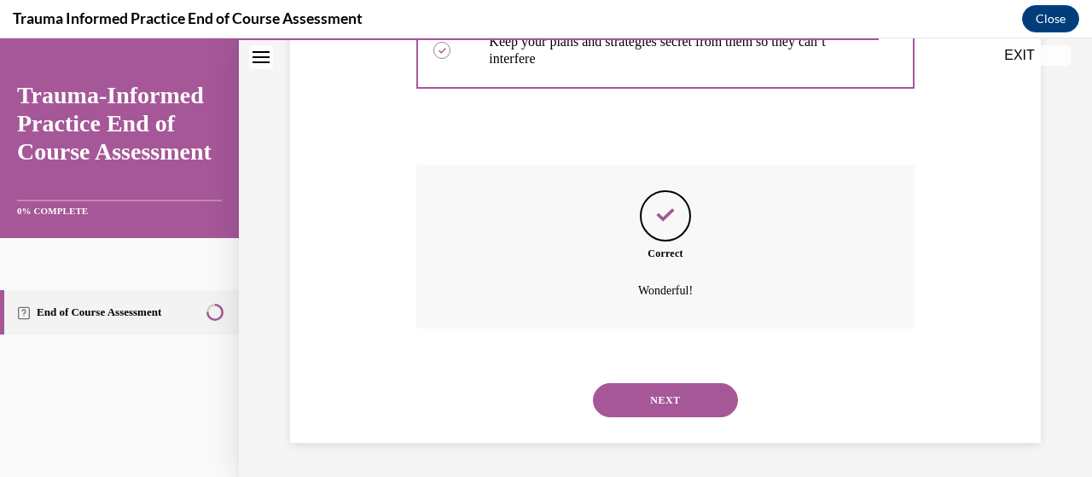
scroll to position [633, 0]
click at [658, 396] on button "NEXT" at bounding box center [665, 400] width 145 height 34
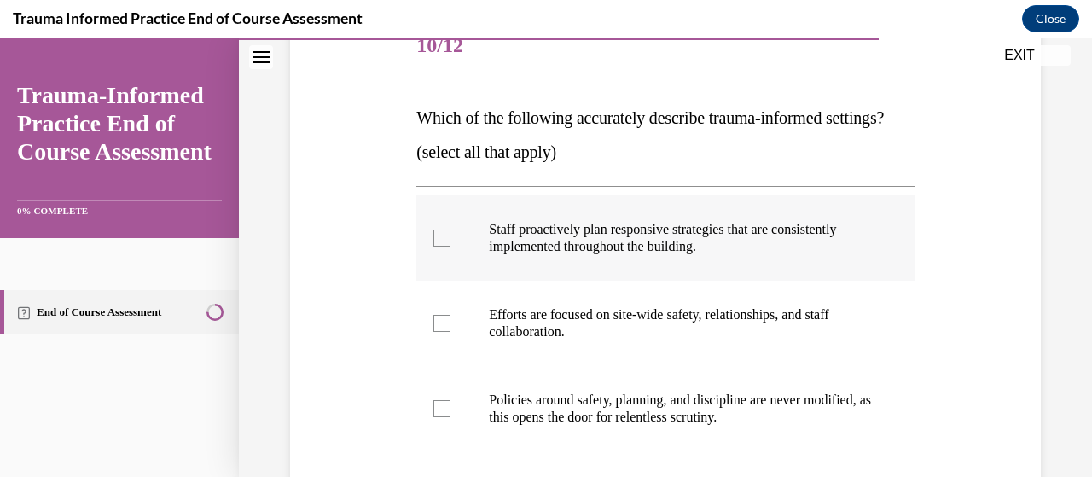
scroll to position [231, 0]
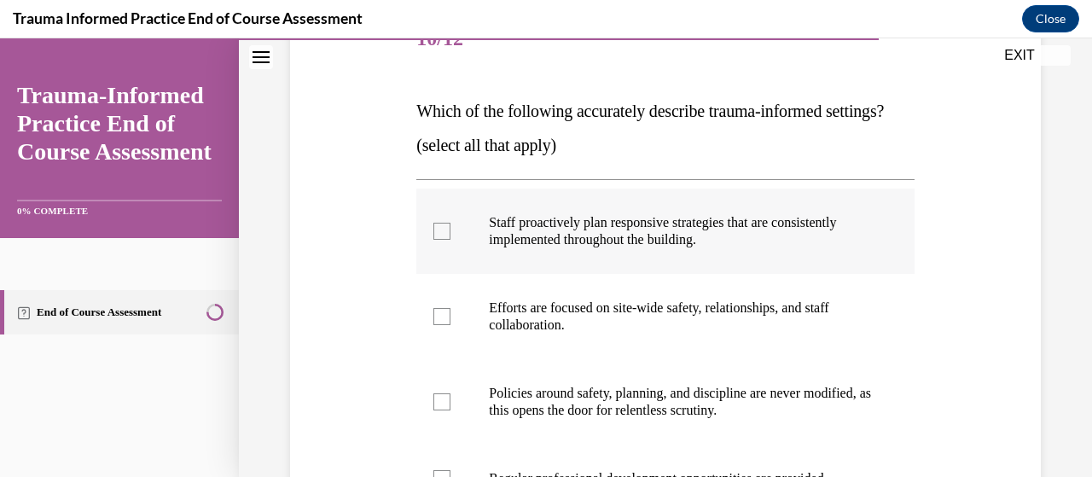
click at [439, 240] on div at bounding box center [441, 231] width 17 height 17
click at [439, 240] on input "Staff proactively plan responsive strategies that are consistently implemented …" at bounding box center [441, 231] width 17 height 17
checkbox input "true"
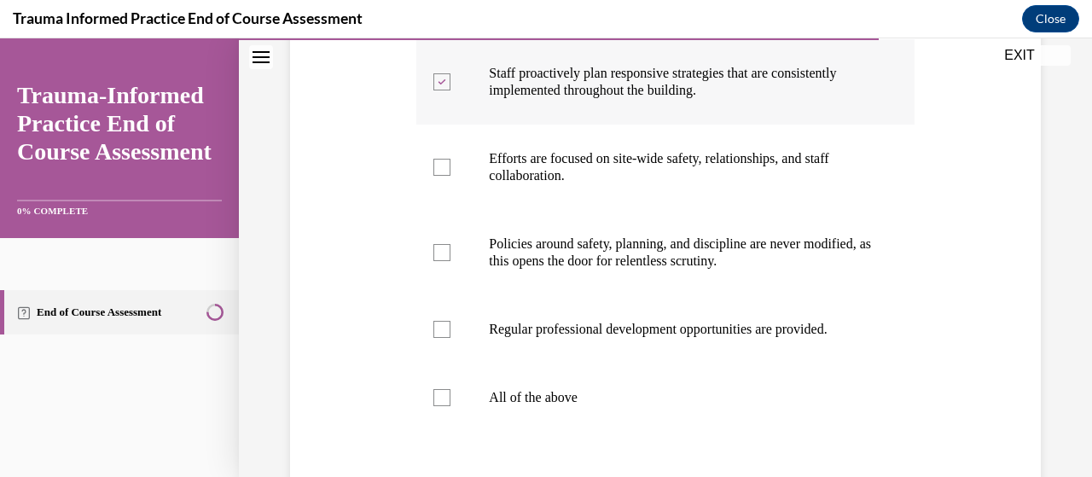
scroll to position [381, 0]
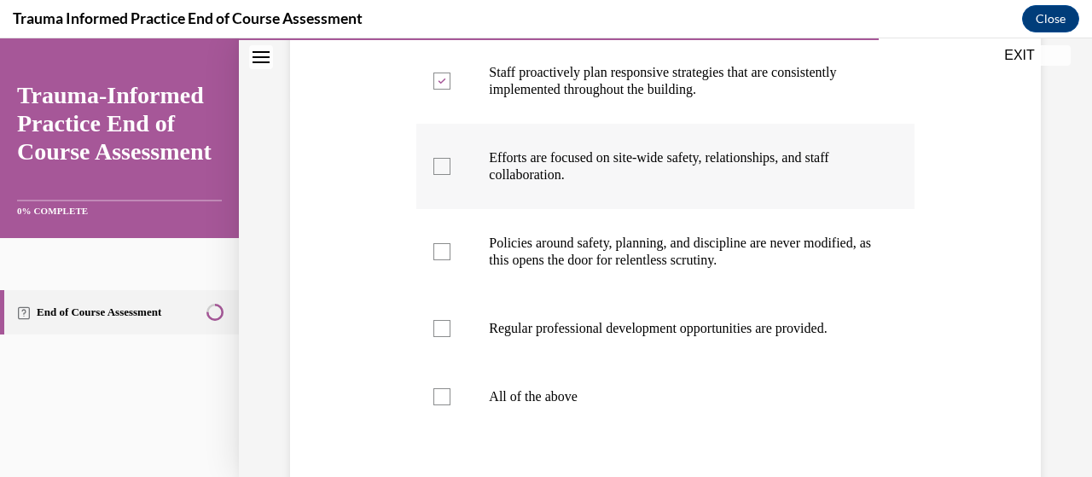
click at [438, 175] on div at bounding box center [441, 166] width 17 height 17
click at [438, 175] on input "Efforts are focused on site-wide safety, relationships, and staff collaboration." at bounding box center [441, 166] width 17 height 17
checkbox input "true"
click at [435, 337] on div at bounding box center [441, 328] width 17 height 17
click at [435, 337] on input "Regular professional development opportunities are provided." at bounding box center [441, 328] width 17 height 17
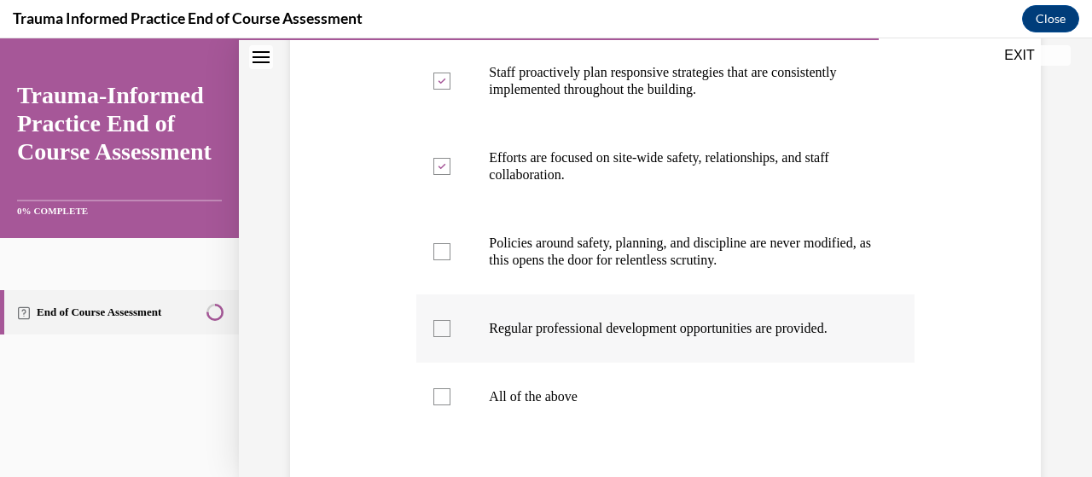
checkbox input "true"
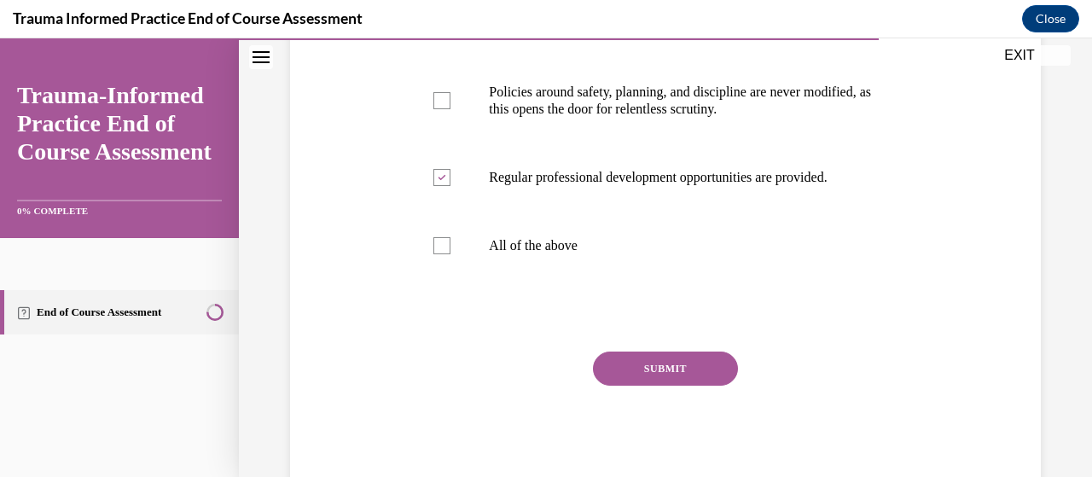
click at [666, 386] on button "SUBMIT" at bounding box center [665, 368] width 145 height 34
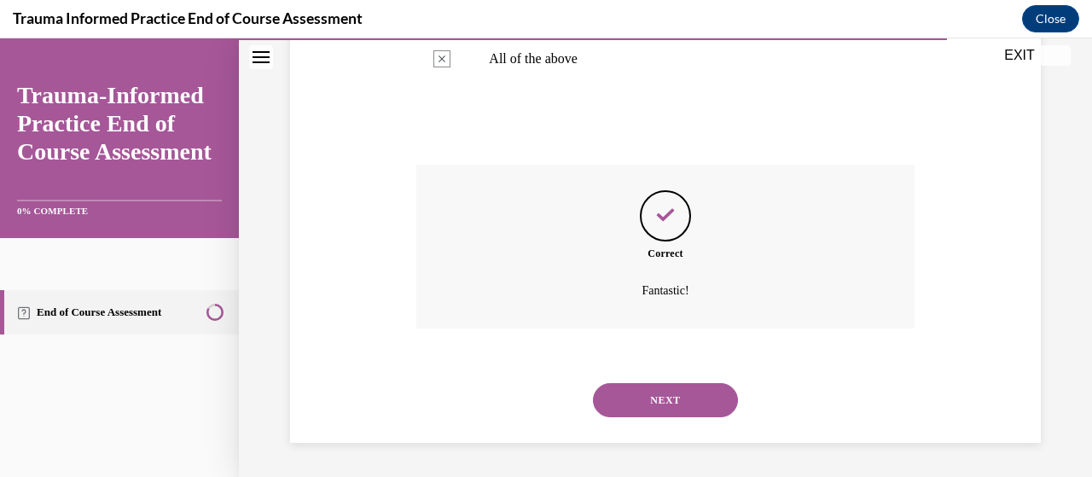
scroll to position [752, 0]
click at [666, 404] on button "NEXT" at bounding box center [665, 400] width 145 height 34
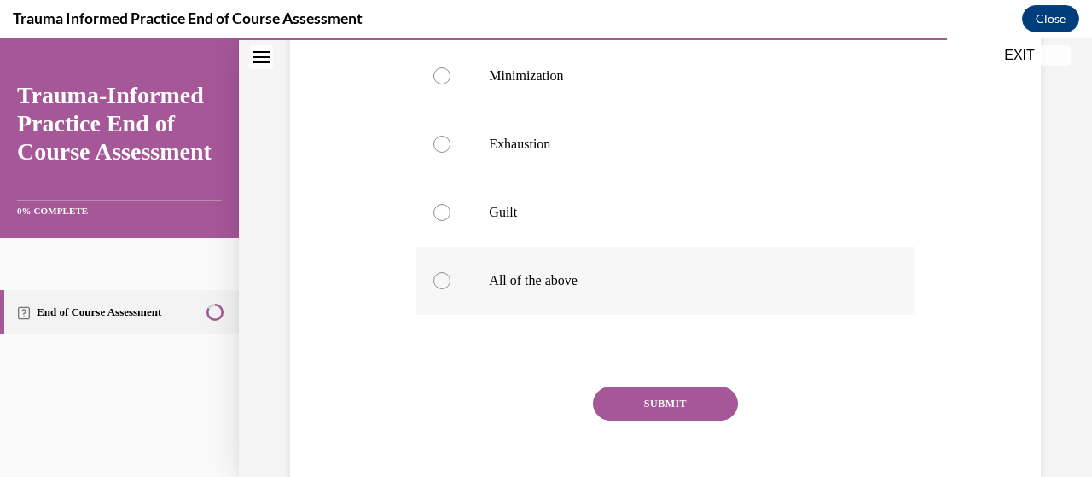
scroll to position [447, 0]
click at [451, 270] on label "All of the above" at bounding box center [664, 280] width 497 height 68
click at [450, 271] on input "All of the above" at bounding box center [441, 279] width 17 height 17
radio input "true"
click at [669, 395] on button "SUBMIT" at bounding box center [665, 403] width 145 height 34
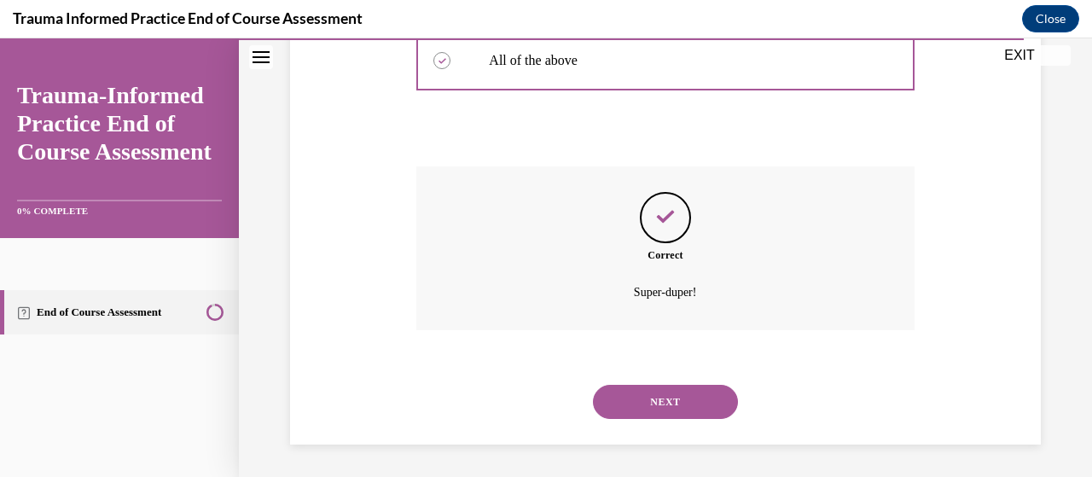
scroll to position [667, 0]
click at [652, 405] on button "NEXT" at bounding box center [665, 401] width 145 height 34
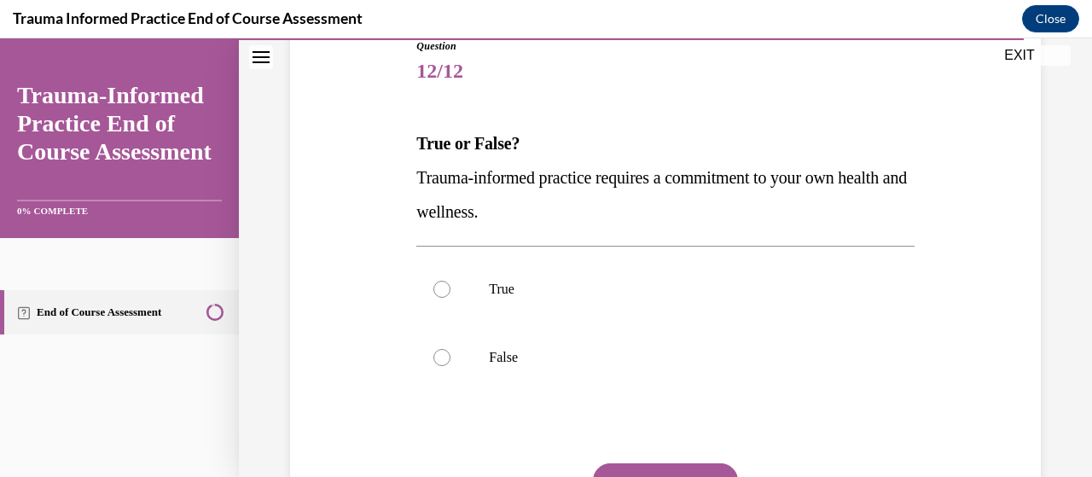
scroll to position [200, 0]
click at [442, 283] on div at bounding box center [441, 288] width 17 height 17
click at [442, 283] on input "True" at bounding box center [441, 288] width 17 height 17
radio input "true"
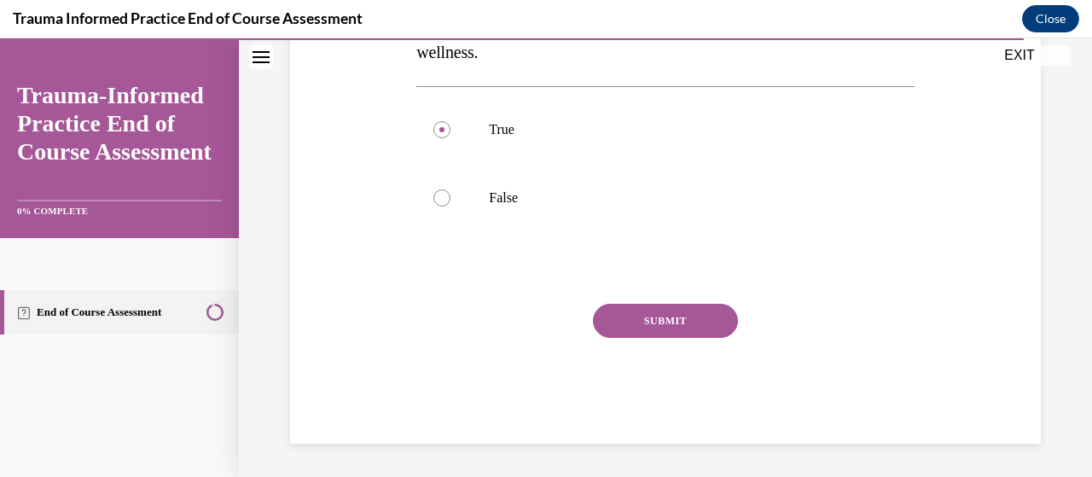
click at [646, 318] on button "SUBMIT" at bounding box center [665, 321] width 145 height 34
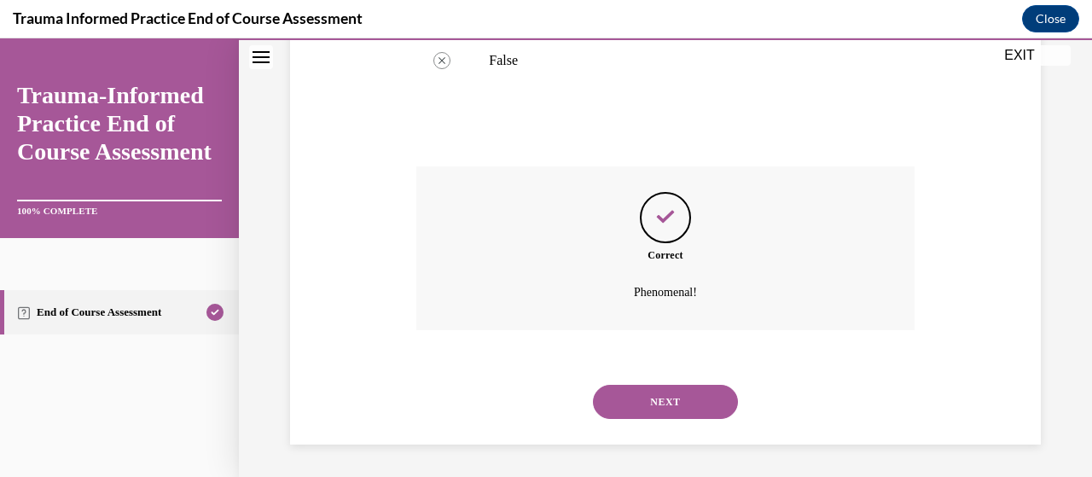
scroll to position [496, 0]
click at [649, 395] on button "NEXT" at bounding box center [665, 401] width 145 height 34
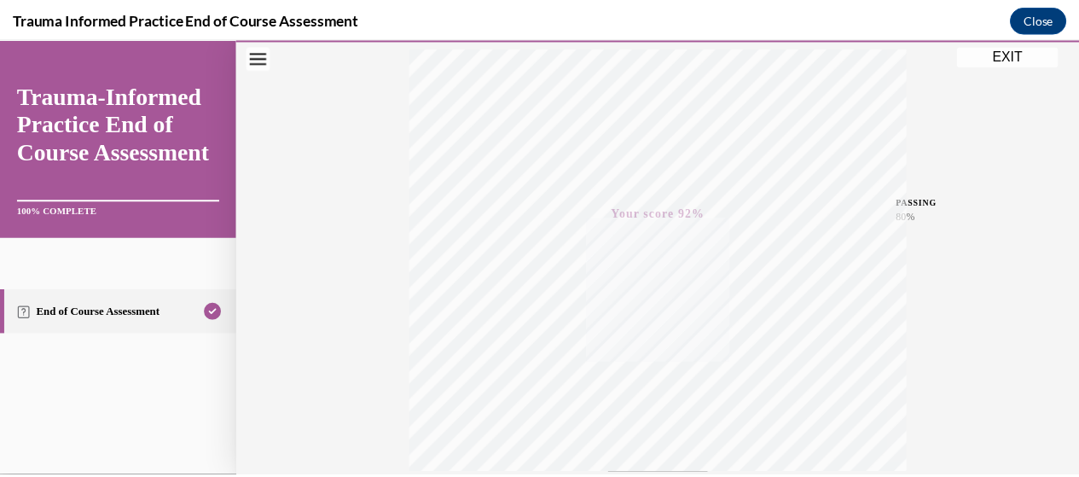
scroll to position [0, 0]
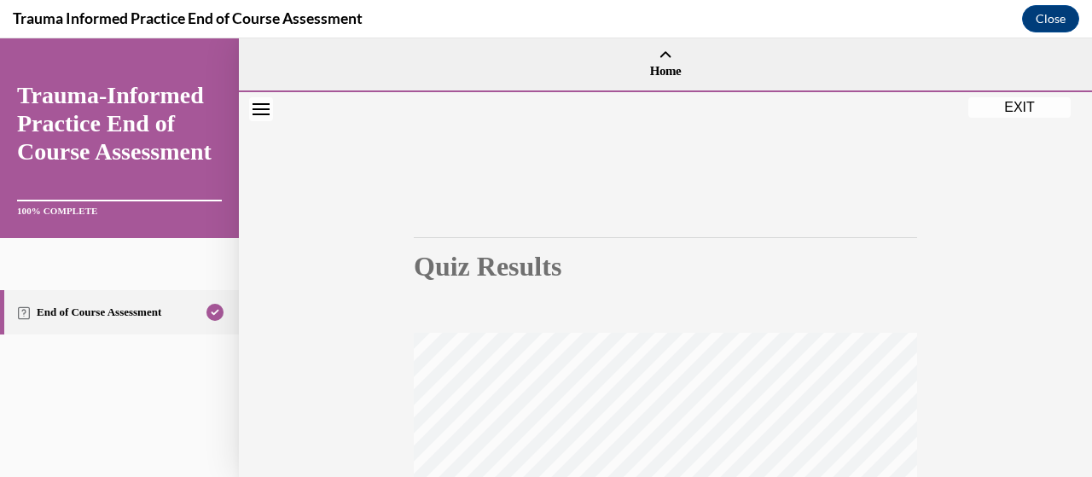
click at [1030, 97] on button "EXIT" at bounding box center [1019, 107] width 102 height 20
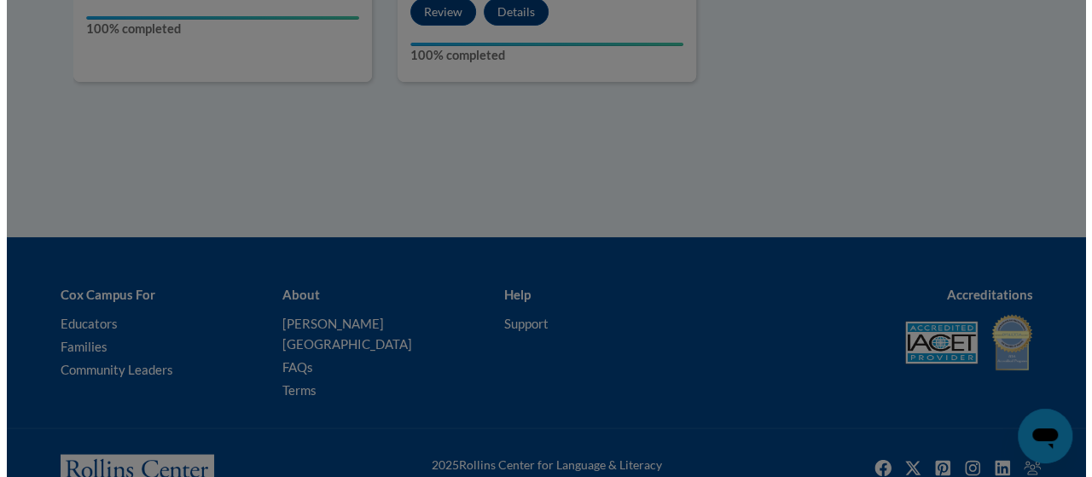
scroll to position [1431, 0]
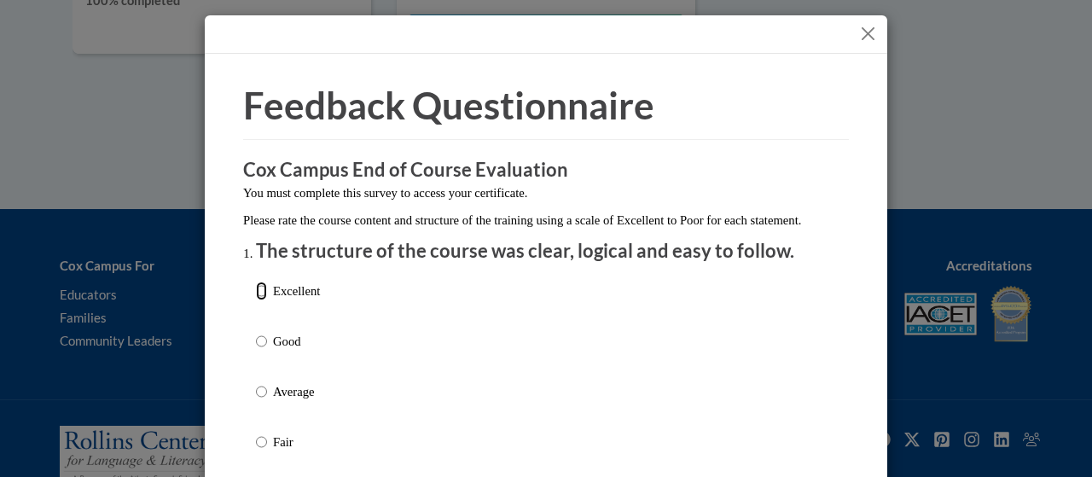
click at [256, 300] on input "Excellent" at bounding box center [261, 290] width 11 height 19
radio input "true"
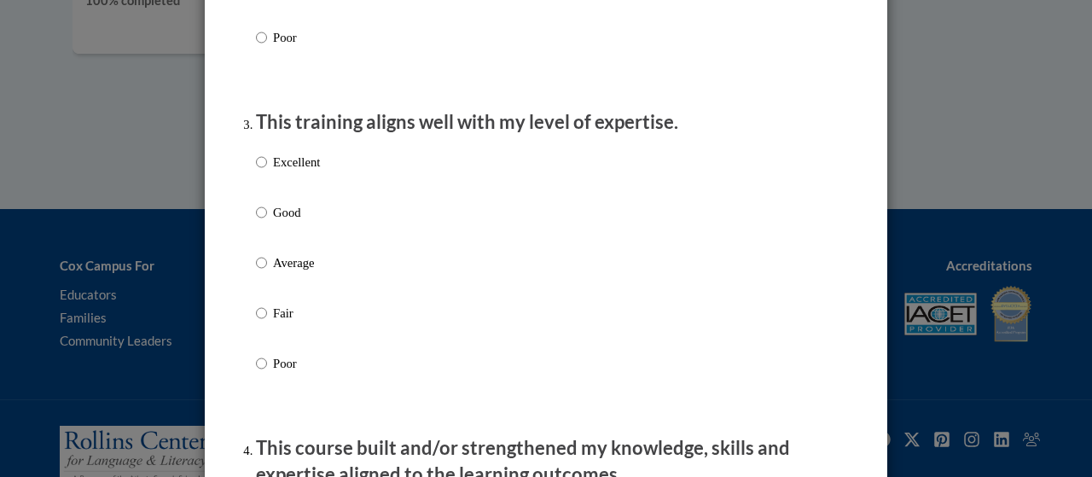
scroll to position [802, 0]
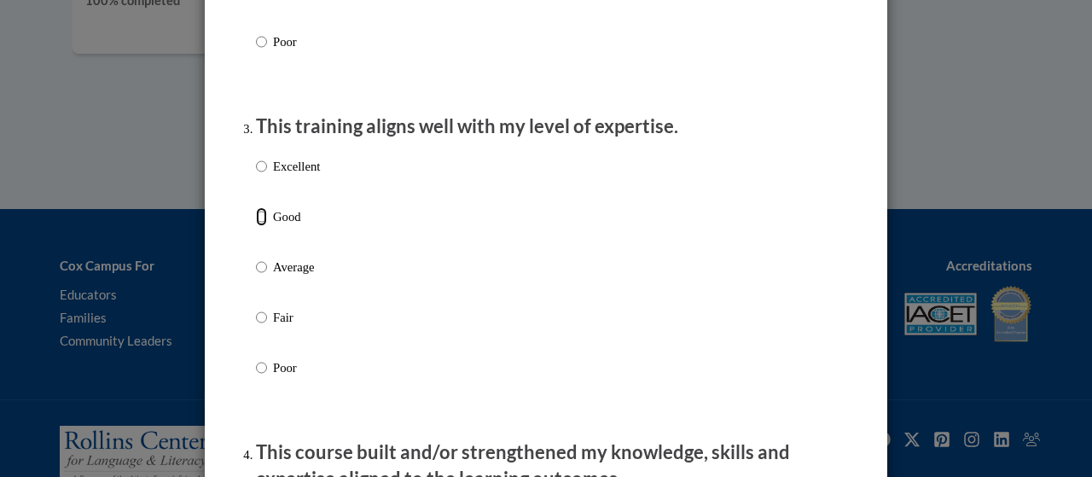
click at [258, 226] on input "Good" at bounding box center [261, 216] width 11 height 19
radio input "true"
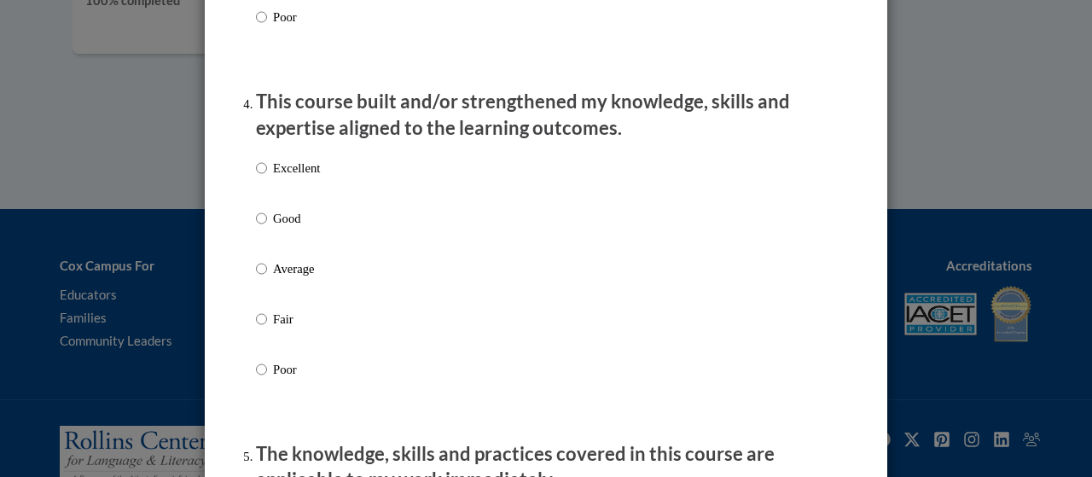
scroll to position [1157, 0]
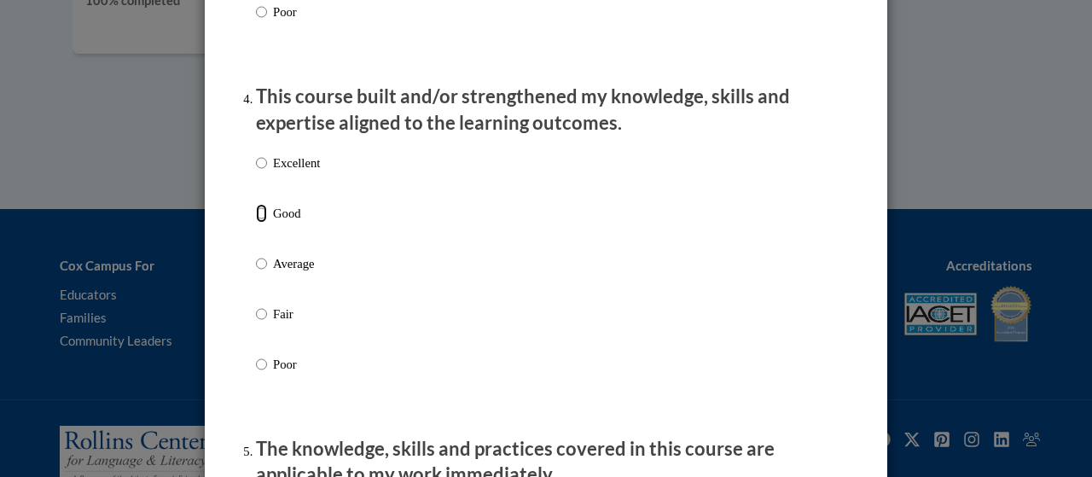
click at [257, 223] on input "Good" at bounding box center [261, 213] width 11 height 19
radio input "true"
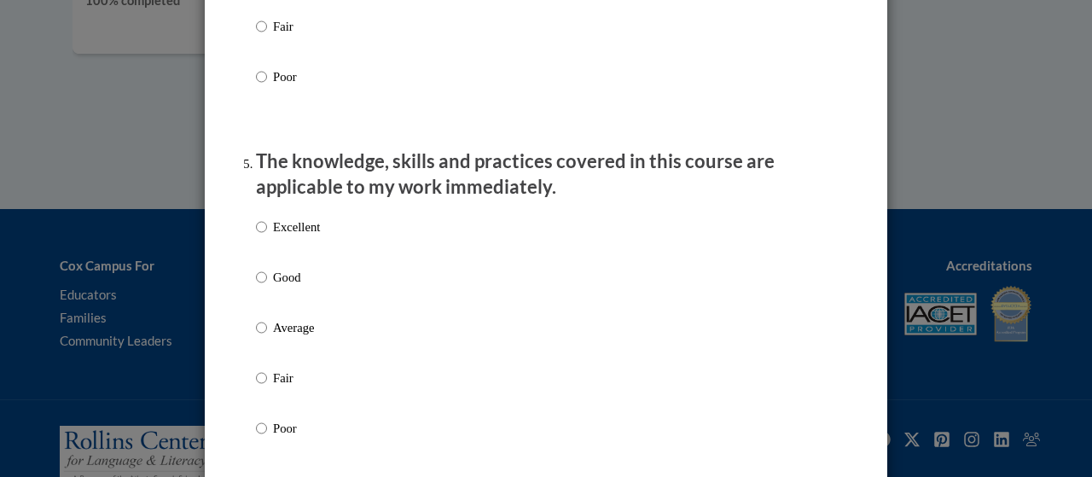
scroll to position [1461, 0]
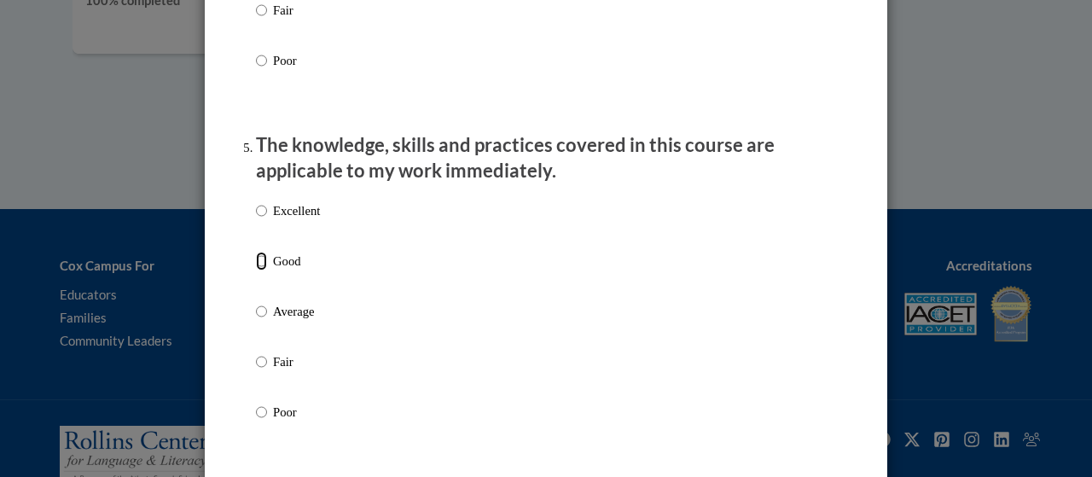
click at [256, 270] on input "Good" at bounding box center [261, 261] width 11 height 19
radio input "true"
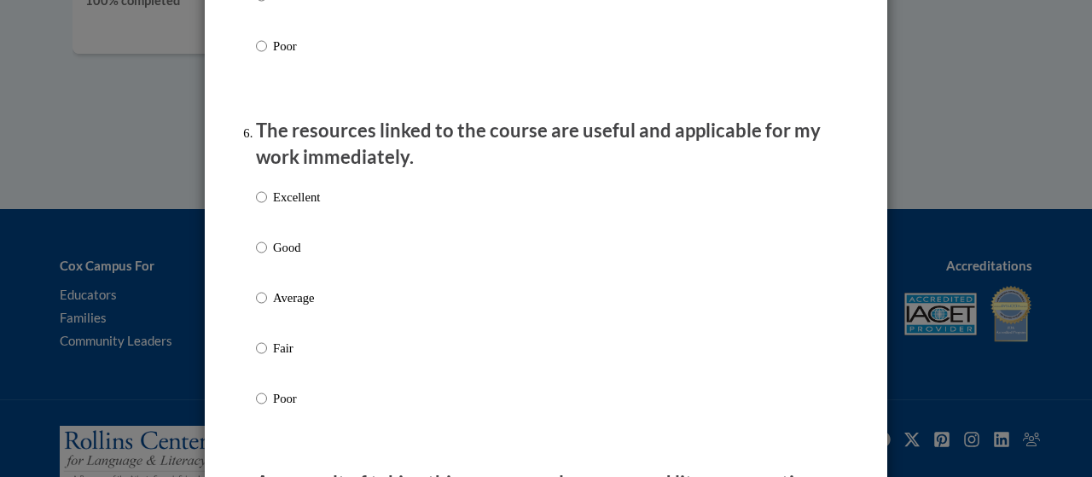
scroll to position [1828, 0]
click at [260, 214] on label "Excellent" at bounding box center [288, 210] width 64 height 46
click at [260, 206] on input "Excellent" at bounding box center [261, 196] width 11 height 19
radio input "true"
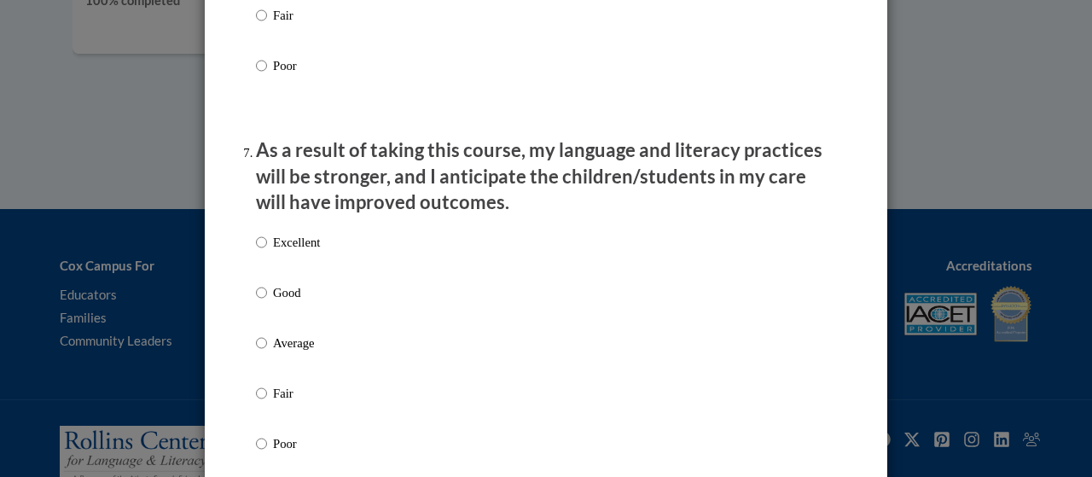
scroll to position [2160, 0]
click at [259, 264] on label "Excellent" at bounding box center [288, 255] width 64 height 46
click at [259, 251] on input "Excellent" at bounding box center [261, 241] width 11 height 19
radio input "true"
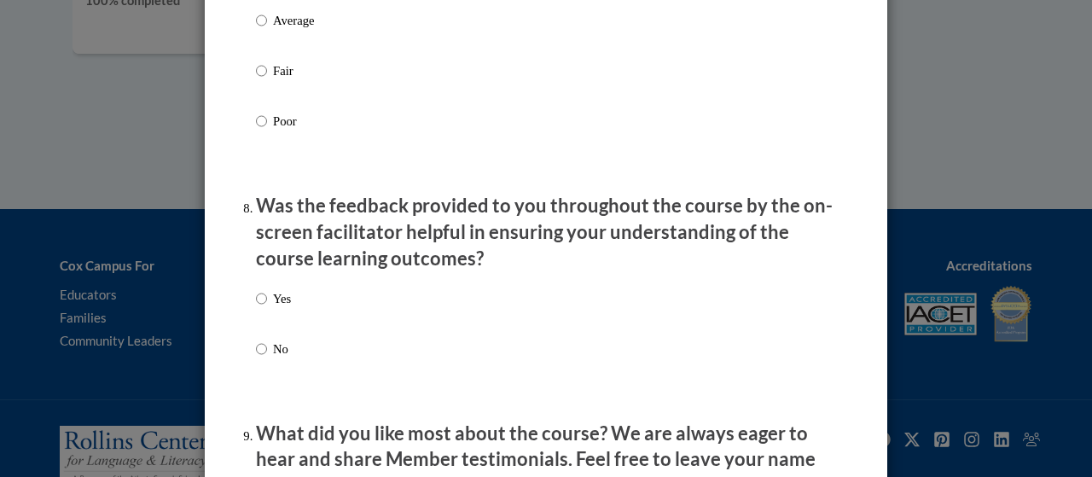
scroll to position [2484, 0]
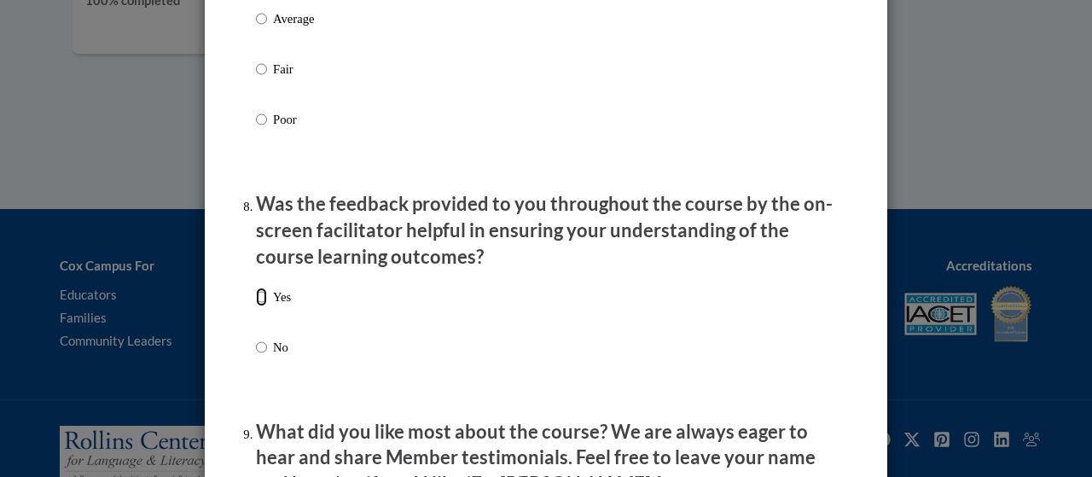
click at [256, 306] on input "Yes" at bounding box center [261, 296] width 11 height 19
radio input "true"
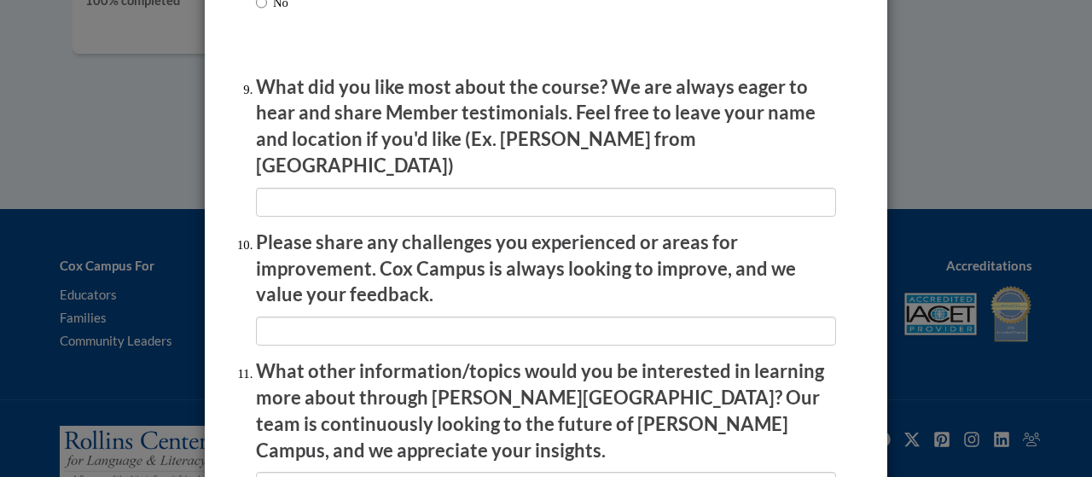
scroll to position [2840, 0]
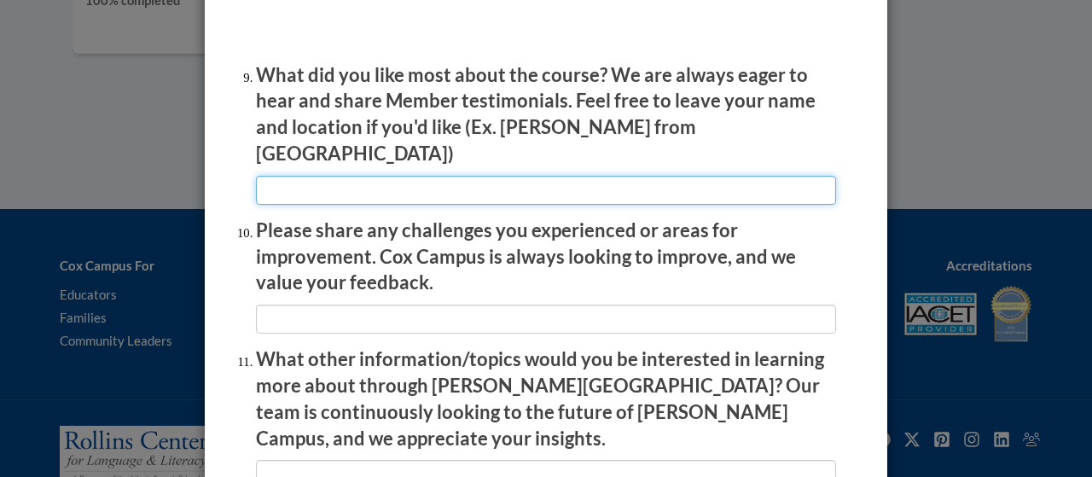
click at [396, 176] on input "textbox" at bounding box center [546, 190] width 580 height 29
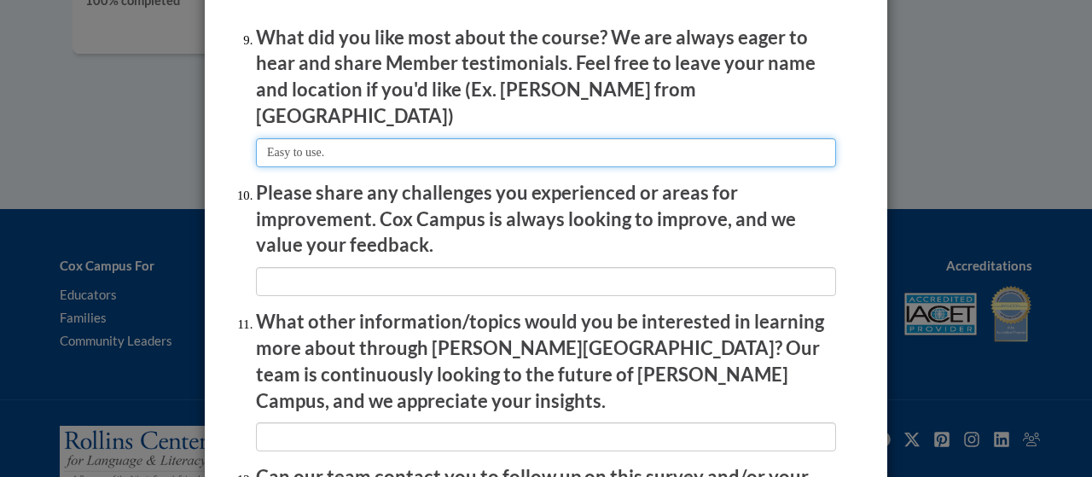
type input "Easy to use."
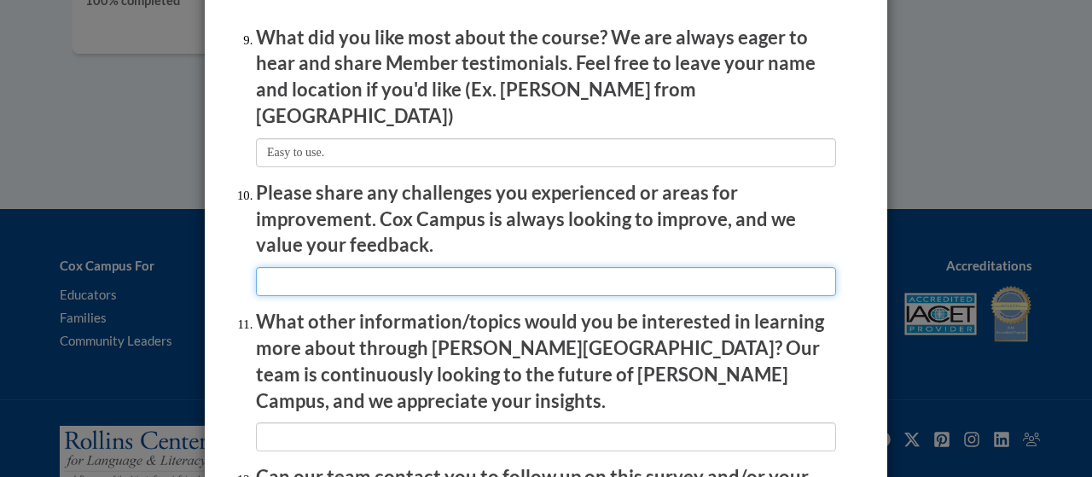
click at [384, 267] on input "textbox" at bounding box center [546, 281] width 580 height 29
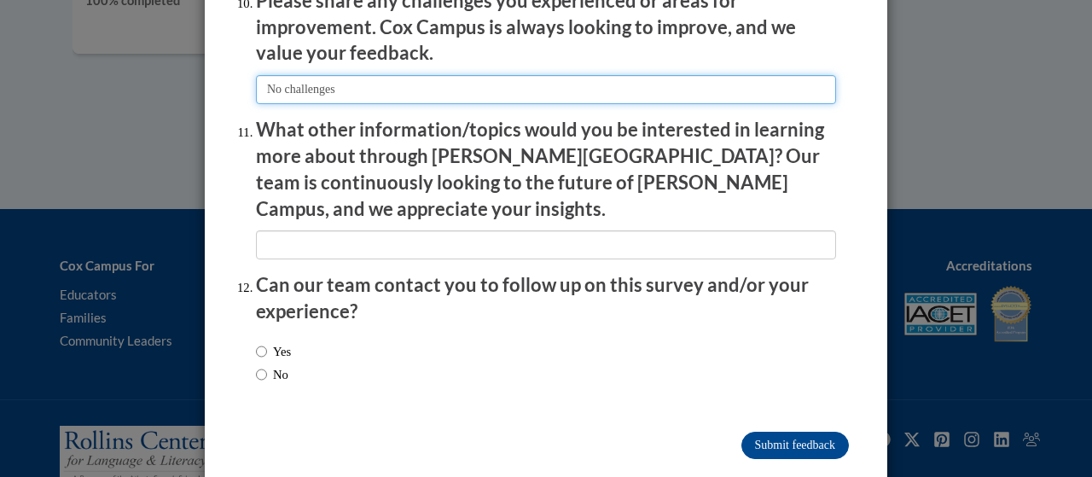
type input "No challenges"
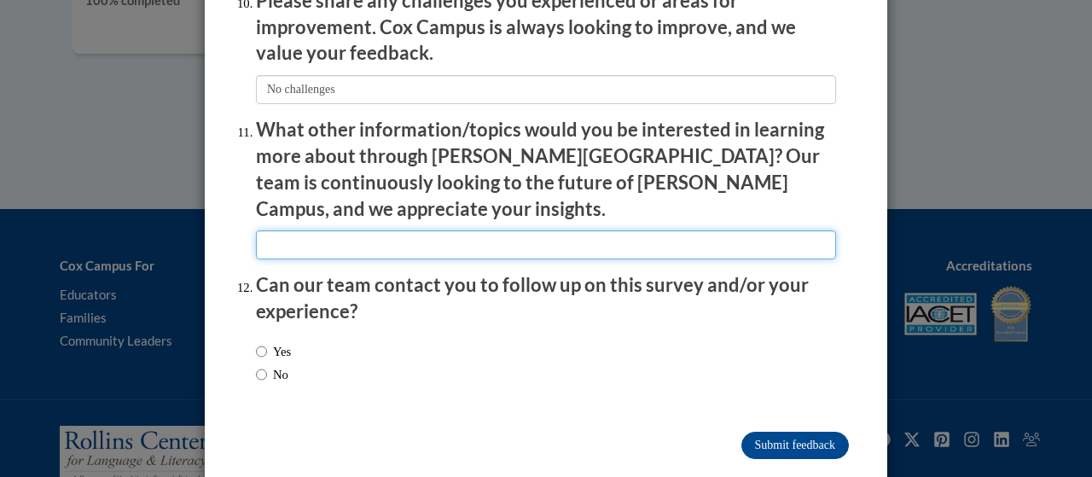
click at [329, 230] on input "textbox" at bounding box center [546, 244] width 580 height 29
click at [328, 230] on input "textbox" at bounding box center [546, 244] width 580 height 29
type input "it was very informational"
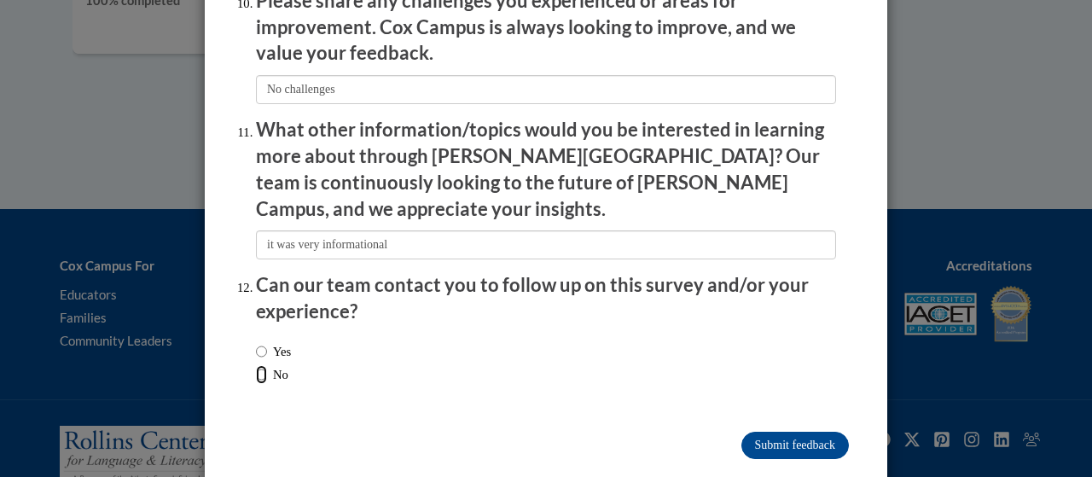
click at [258, 365] on input "No" at bounding box center [261, 374] width 11 height 19
radio input "true"
click at [792, 432] on input "Submit feedback" at bounding box center [794, 445] width 107 height 27
